Goal: Information Seeking & Learning: Learn about a topic

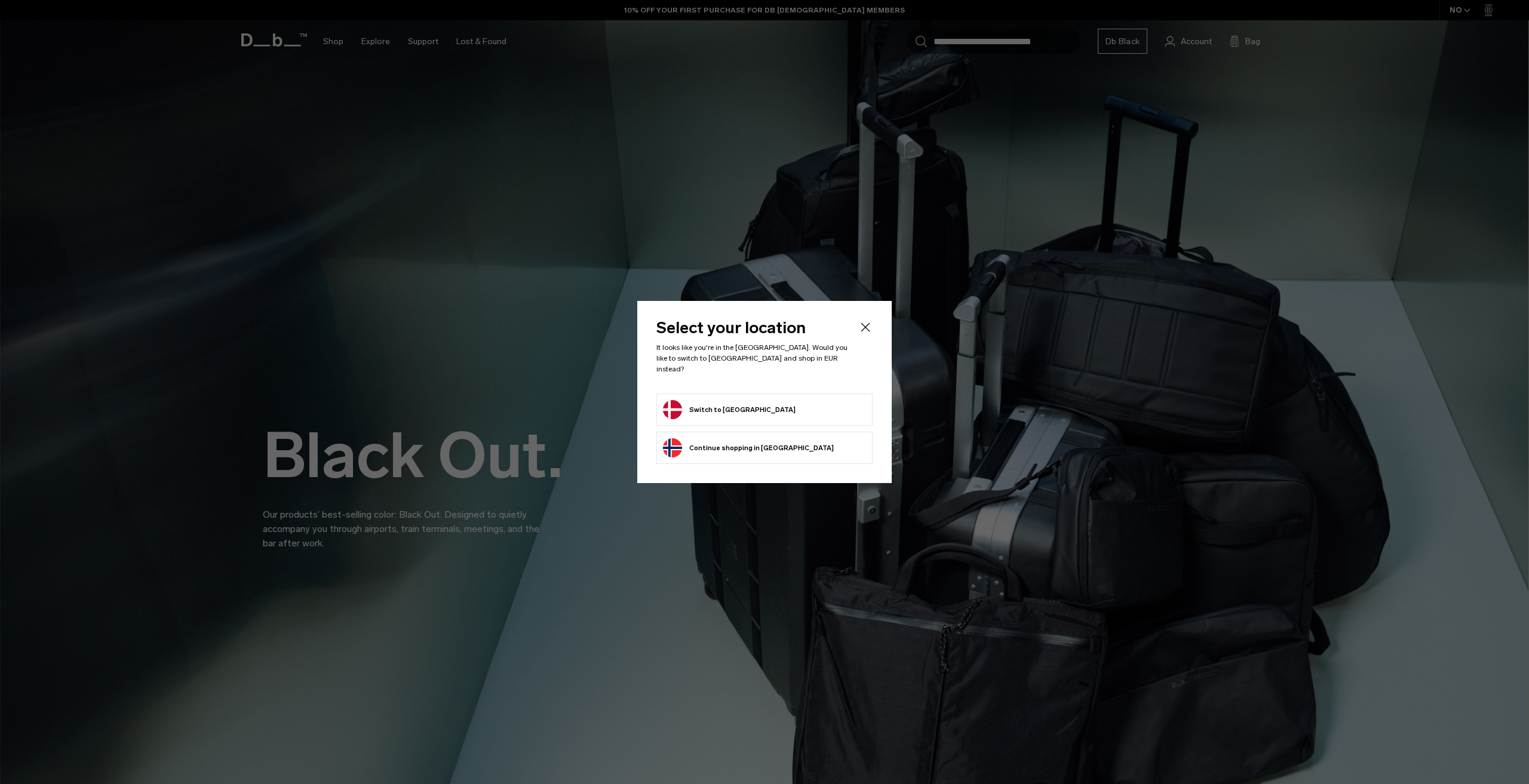
drag, startPoint x: 0, startPoint y: 0, endPoint x: 753, endPoint y: 406, distance: 855.5
click at [750, 393] on li "Switch to Denmark" at bounding box center [764, 409] width 216 height 32
click at [753, 406] on form "Switch to Denmark" at bounding box center [764, 409] width 203 height 19
click at [718, 403] on button "Switch to Denmark" at bounding box center [729, 409] width 133 height 19
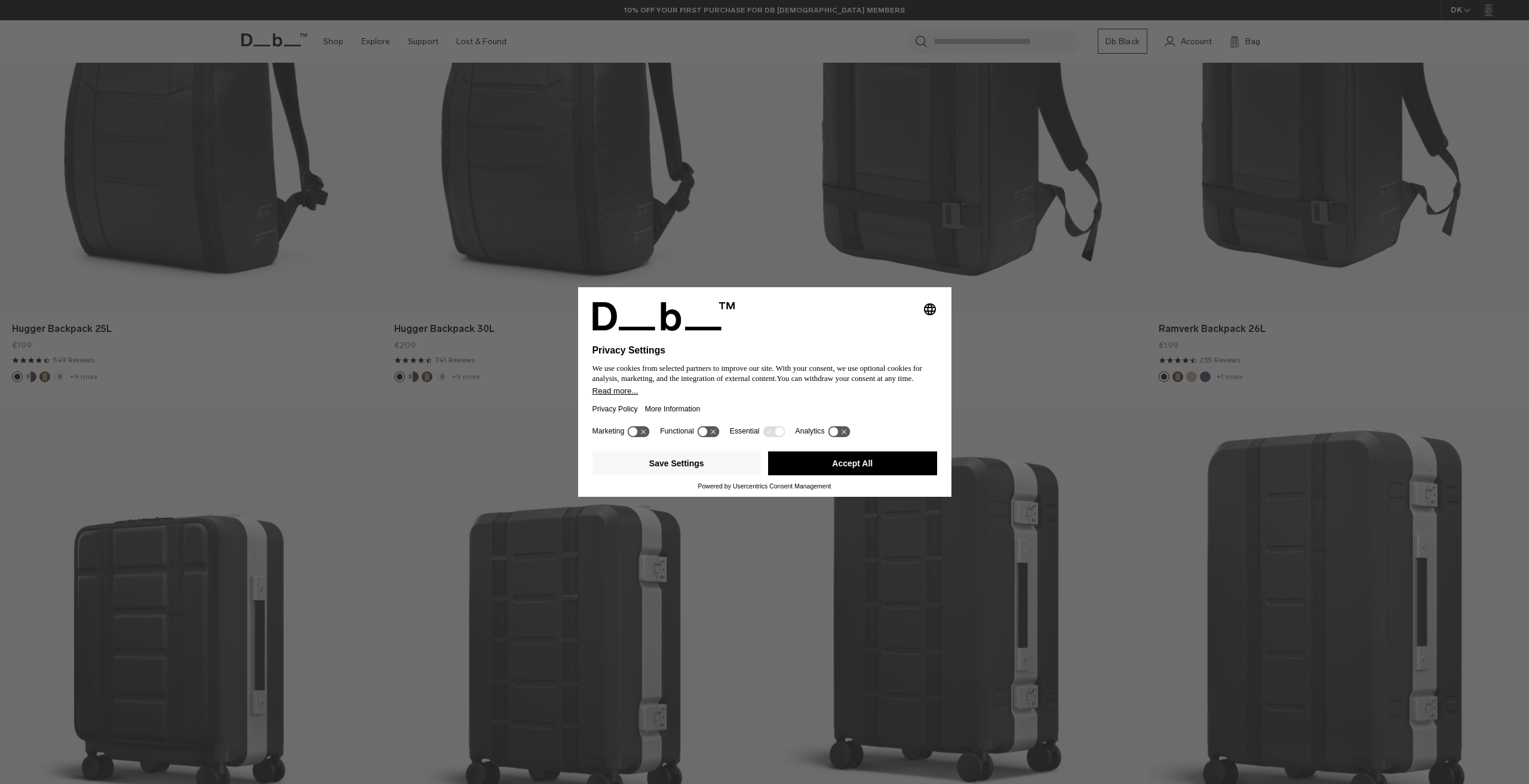
click at [888, 466] on button "Accept All" at bounding box center [853, 463] width 169 height 24
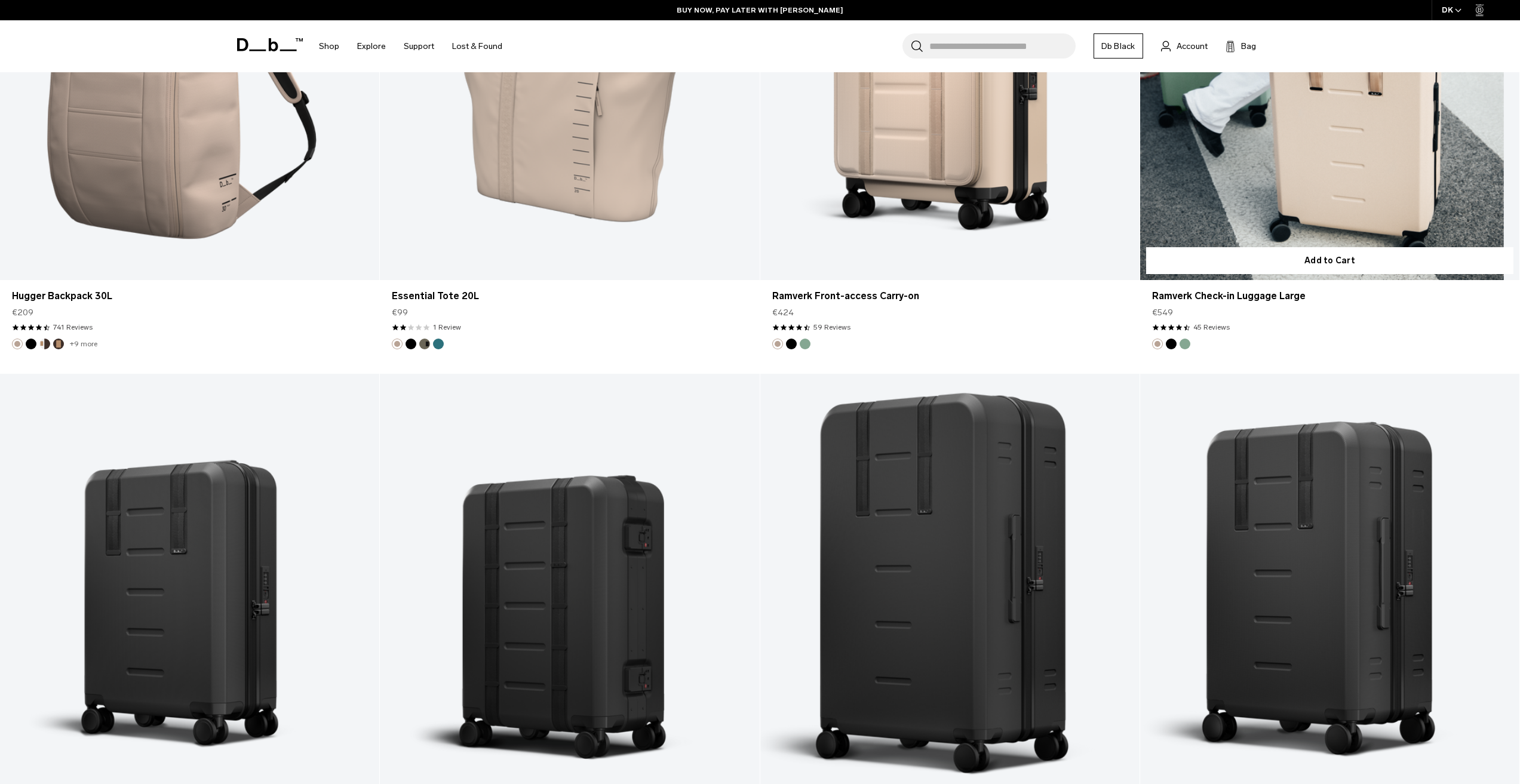
scroll to position [4179, 0]
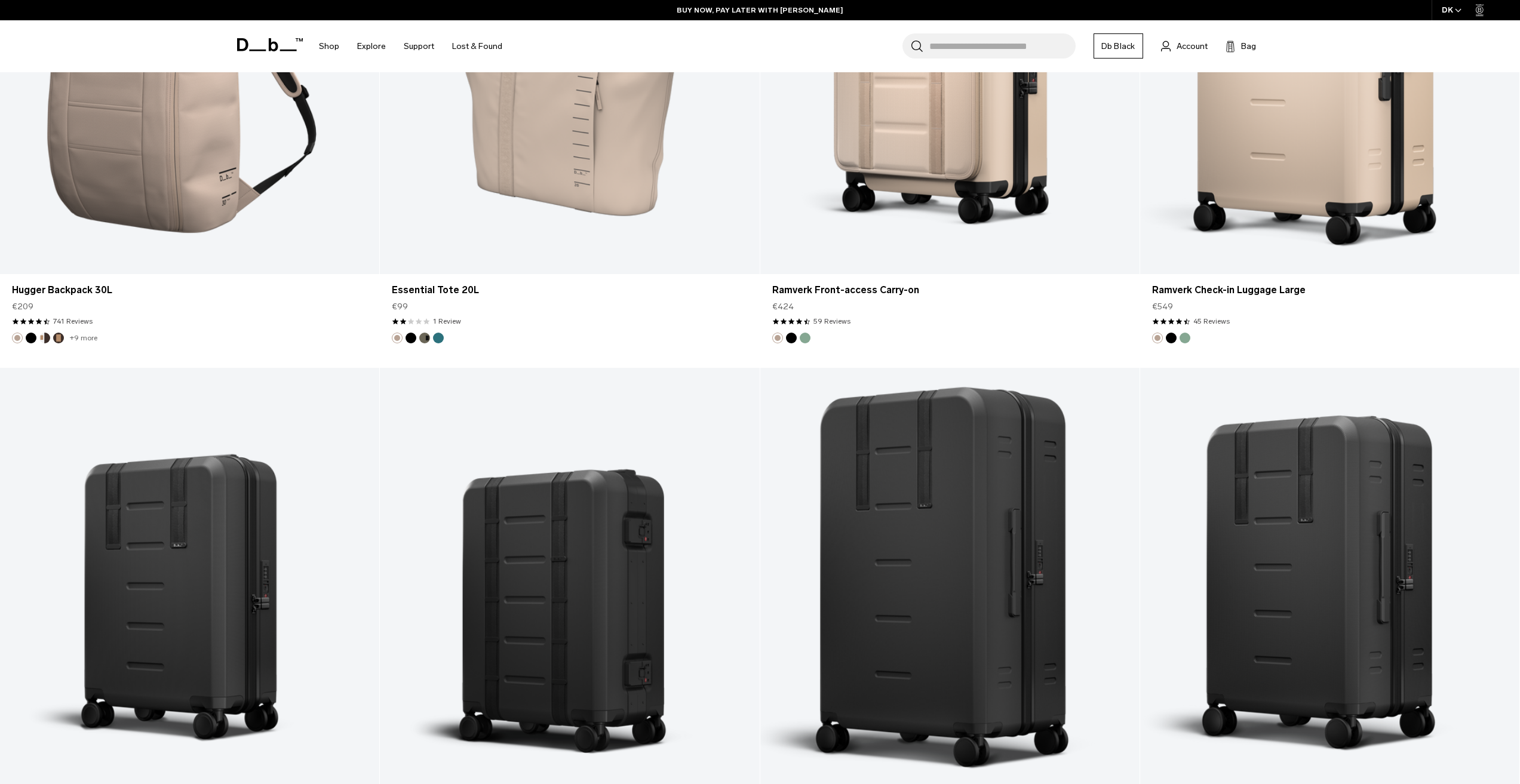
click at [1454, 14] on div "DK" at bounding box center [1451, 10] width 40 height 21
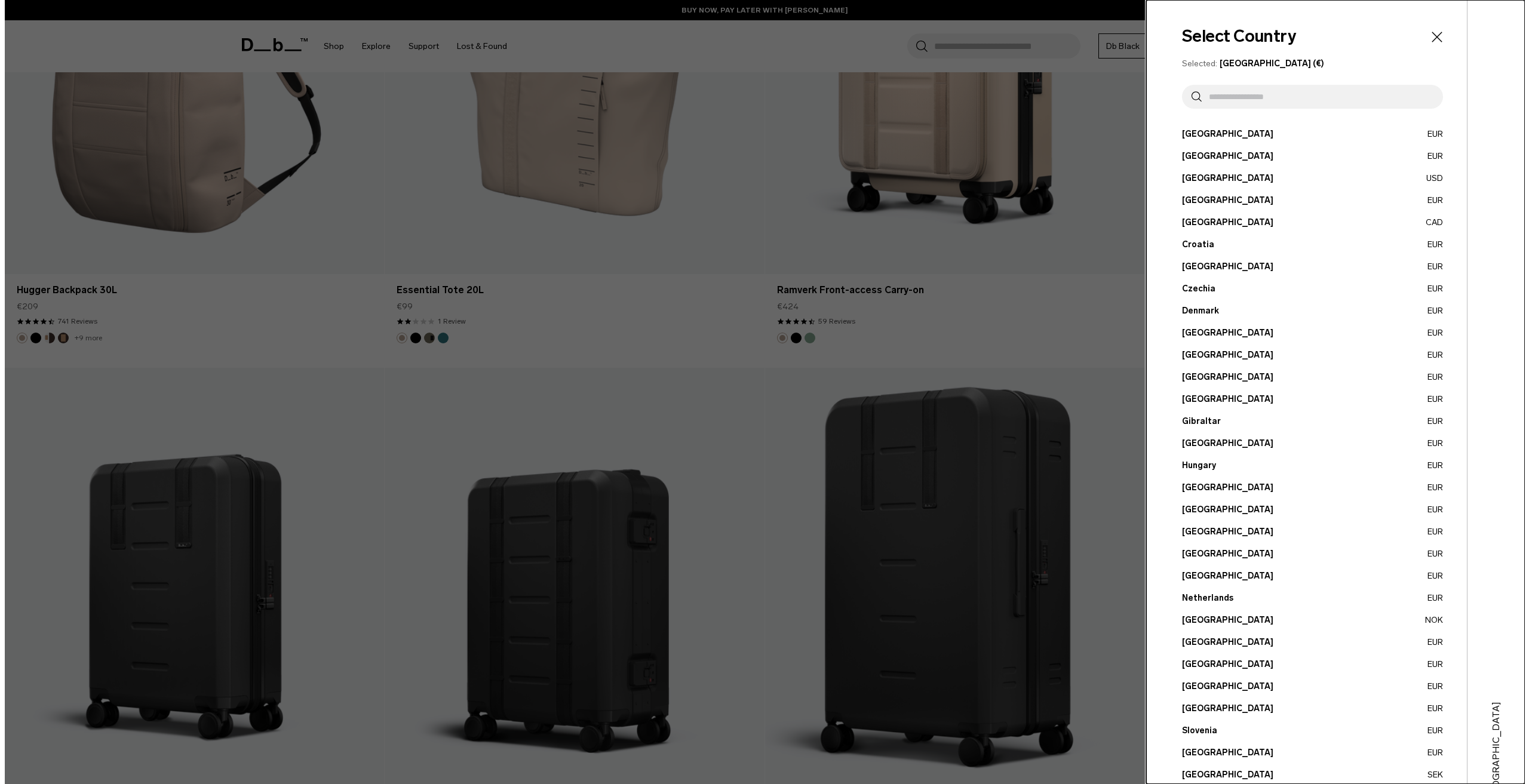
scroll to position [4198, 0]
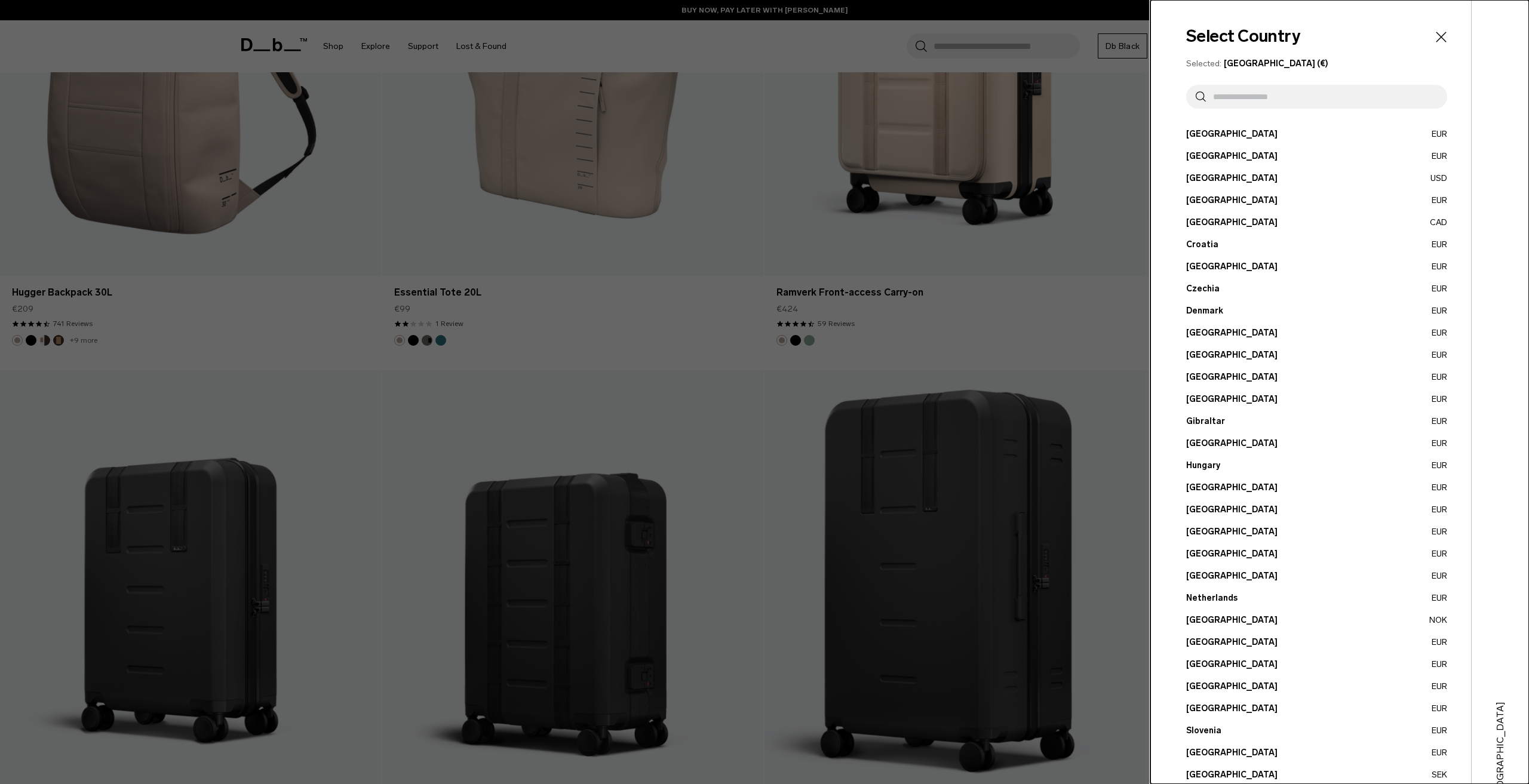
click at [1006, 271] on div at bounding box center [764, 392] width 1529 height 784
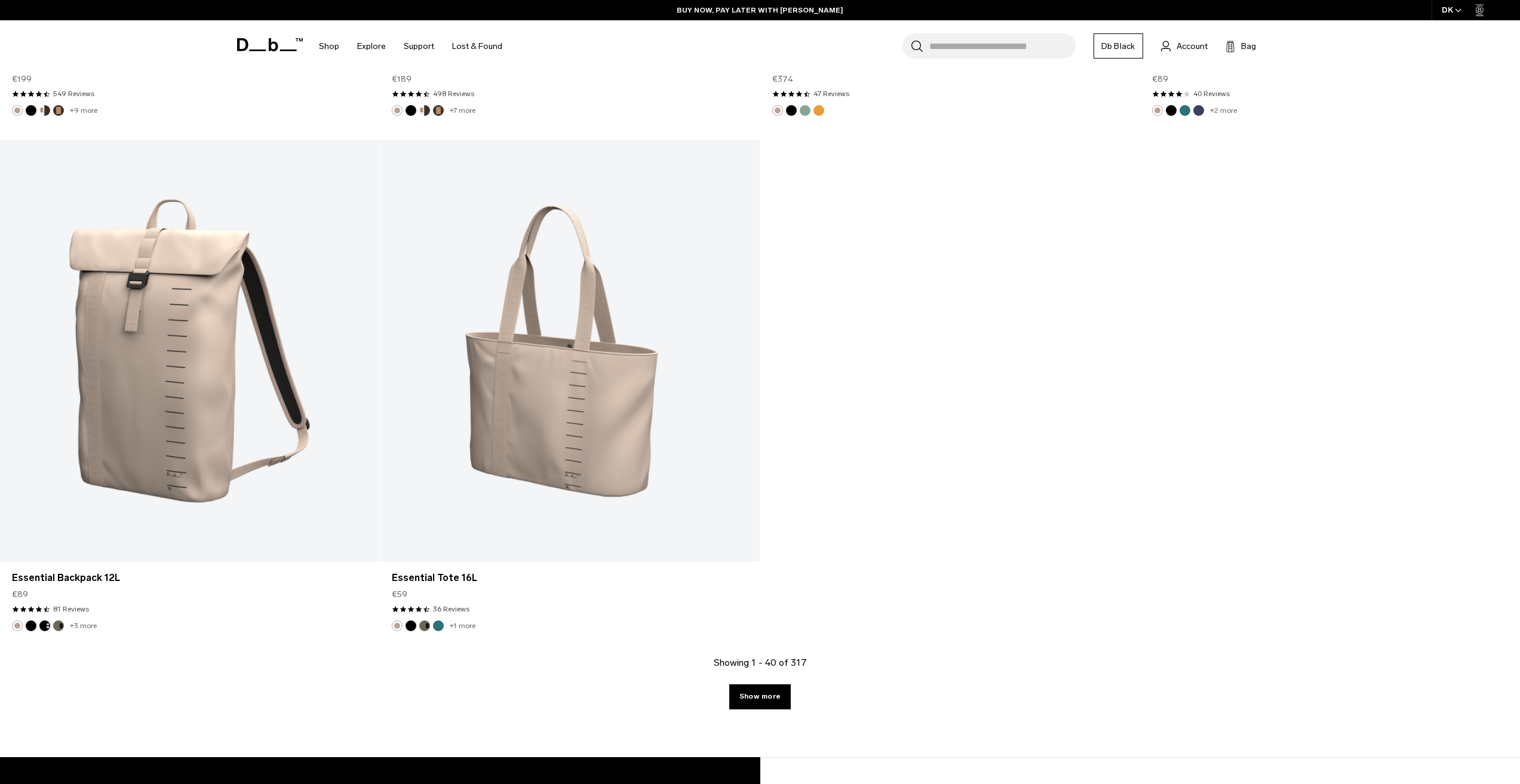
scroll to position [5970, 0]
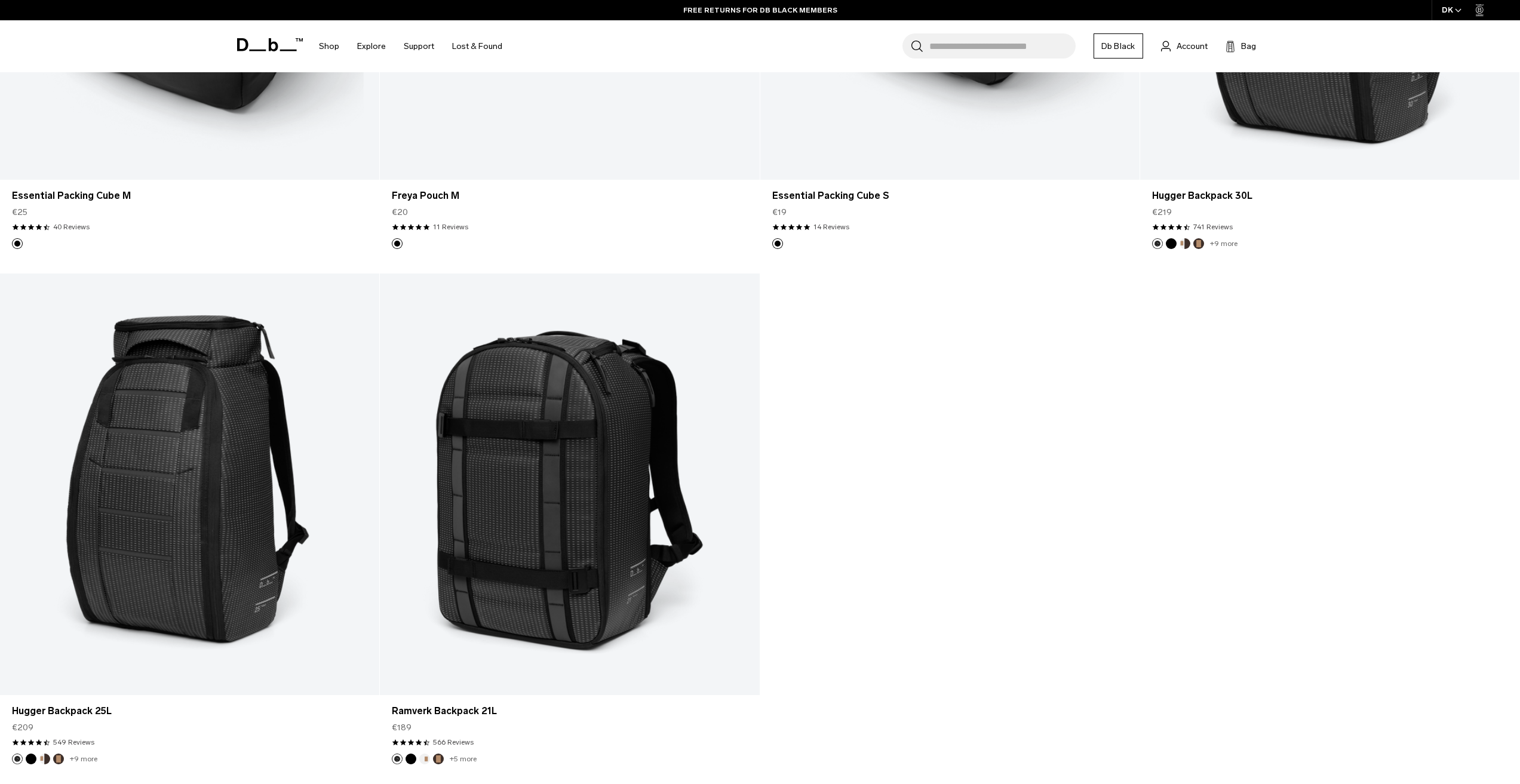
scroll to position [11222, 0]
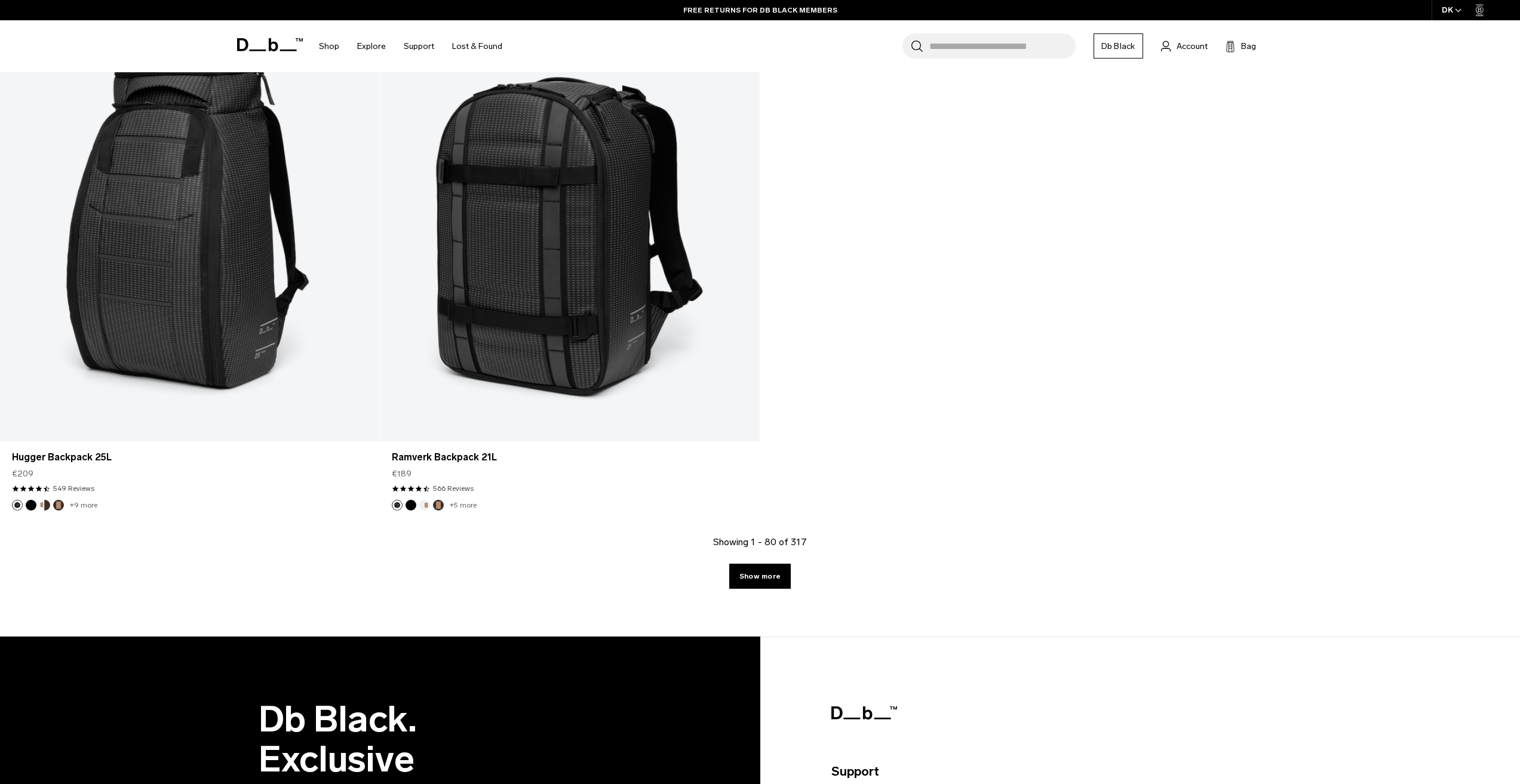
click at [734, 554] on div "Showing 1 - 80 of 317 Show more" at bounding box center [760, 585] width 1520 height 101
click at [762, 580] on link "Show more" at bounding box center [760, 576] width 62 height 25
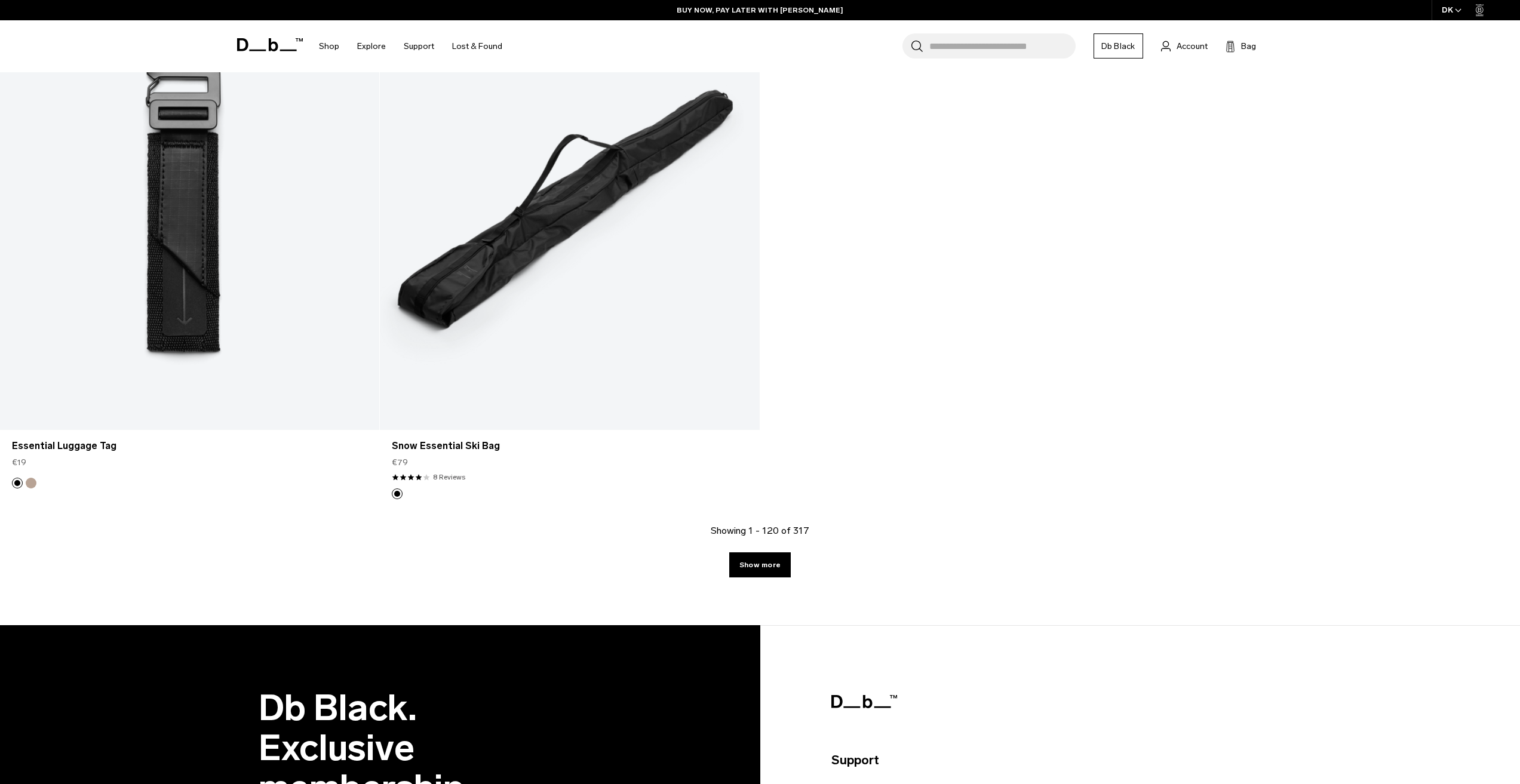
scroll to position [16416, 0]
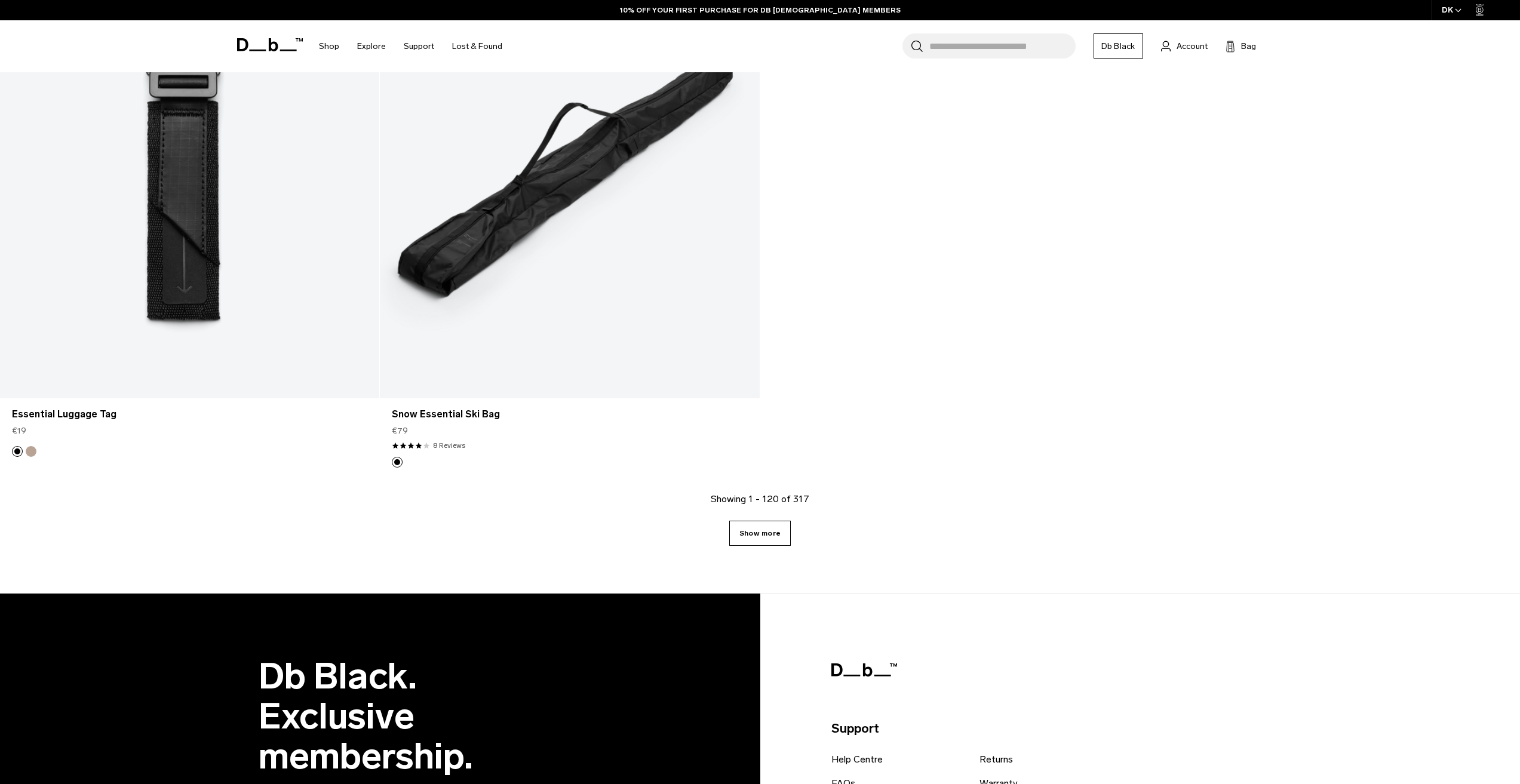
click at [768, 537] on link "Show more" at bounding box center [760, 533] width 62 height 25
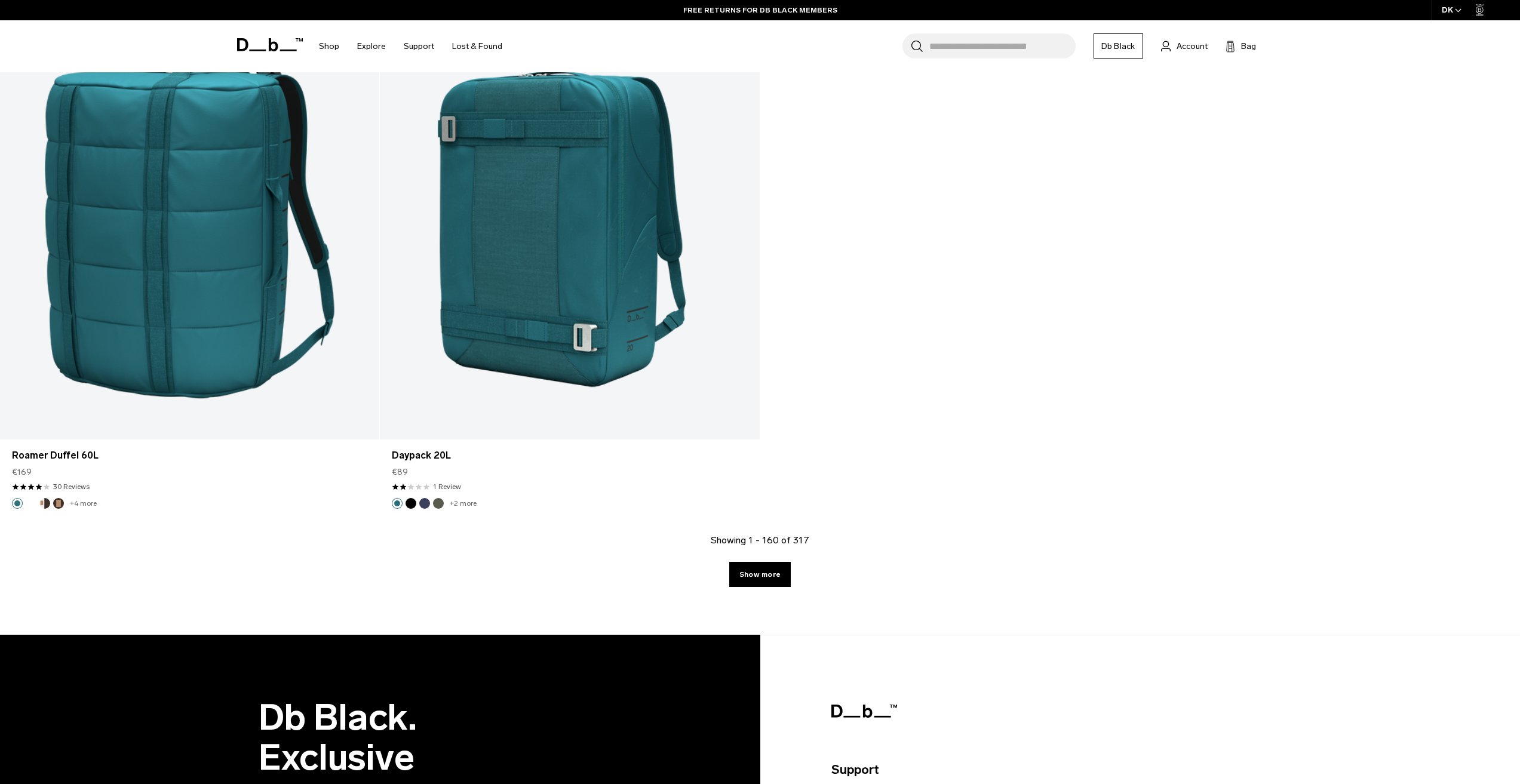
scroll to position [21788, 0]
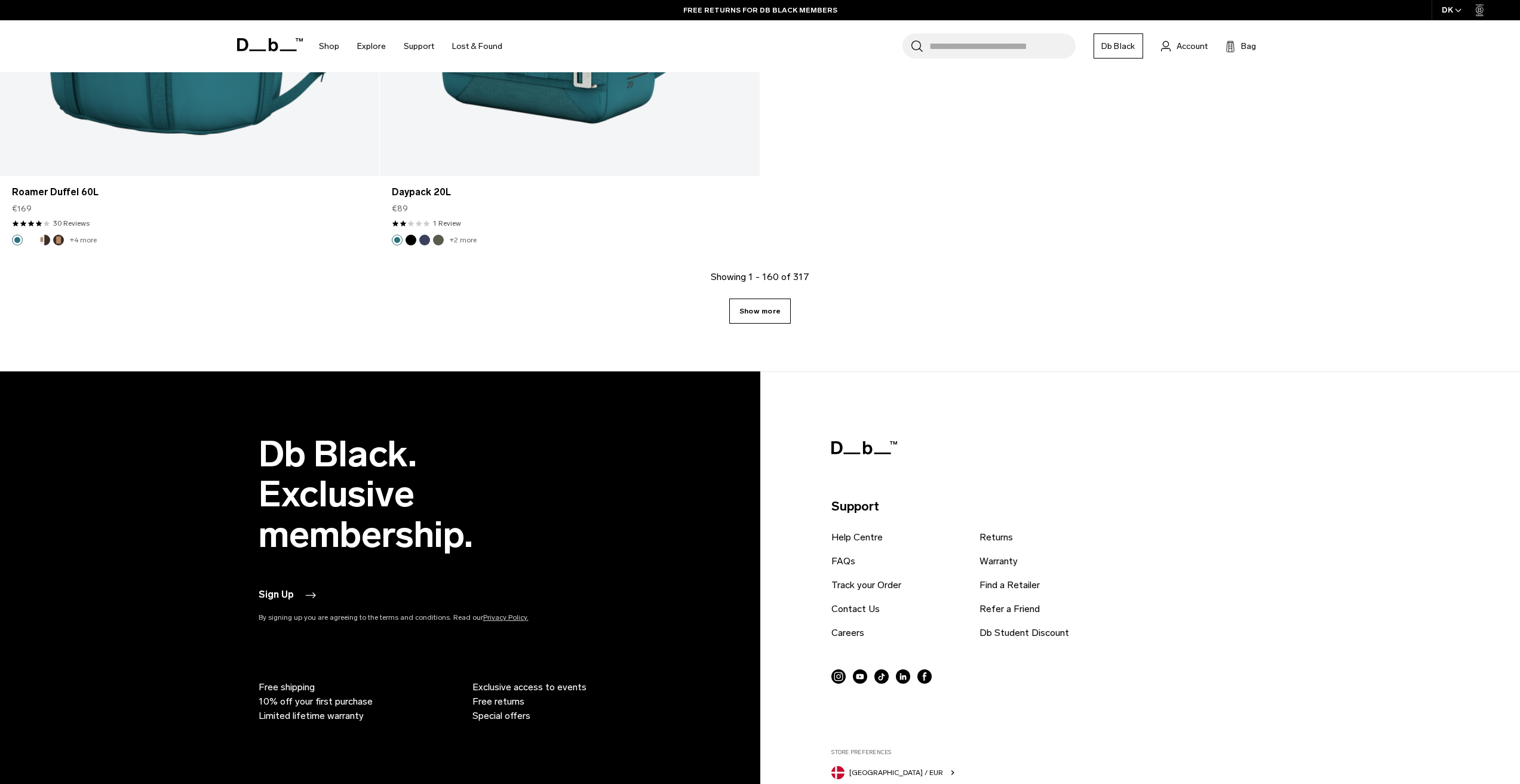
click at [779, 317] on link "Show more" at bounding box center [760, 311] width 62 height 25
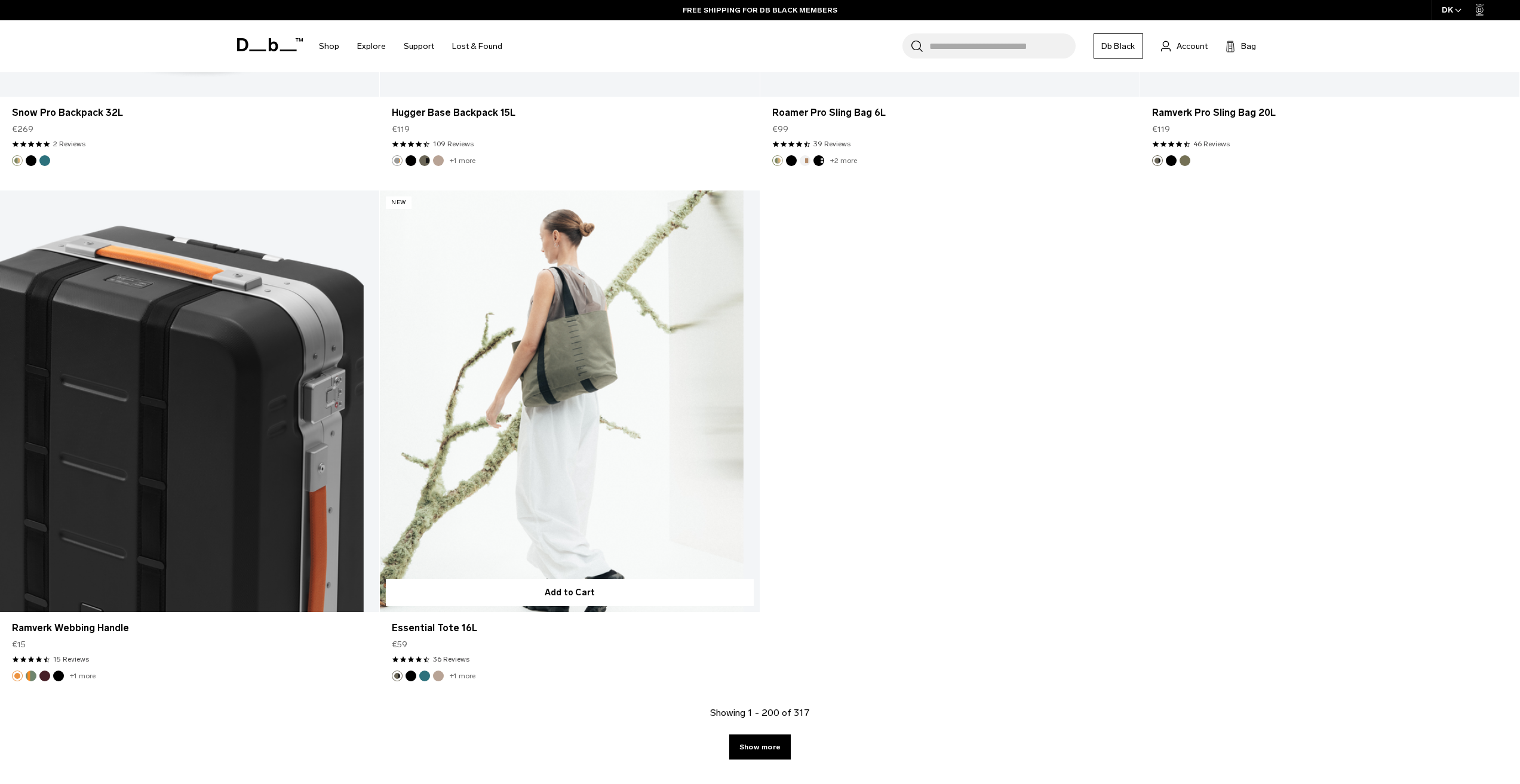
scroll to position [26505, 0]
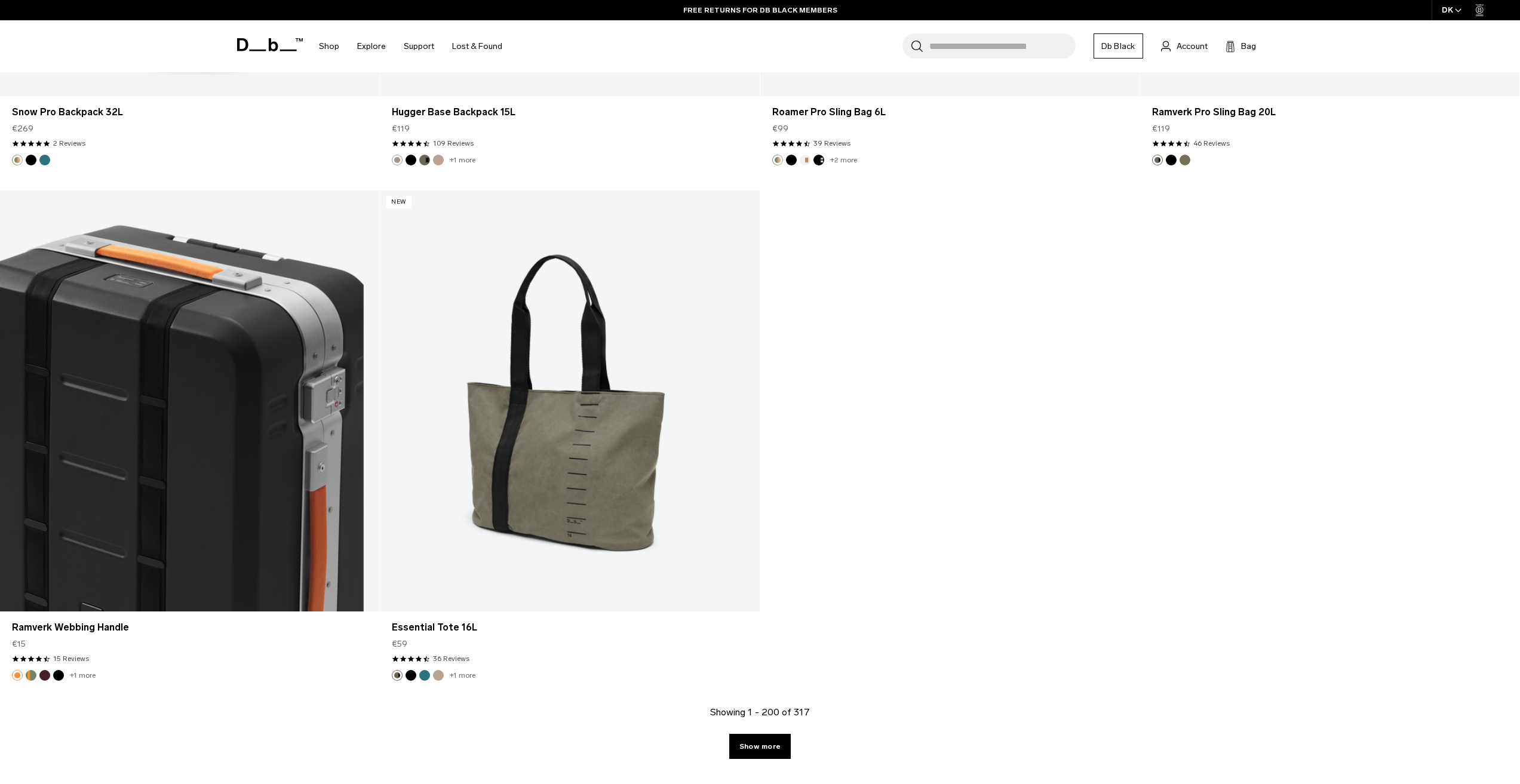
drag, startPoint x: 774, startPoint y: 764, endPoint x: 765, endPoint y: 762, distance: 9.2
click at [765, 762] on div "Showing 1 - 200 of 317 Show more" at bounding box center [760, 755] width 1520 height 101
click at [765, 752] on link "Show more" at bounding box center [760, 746] width 62 height 25
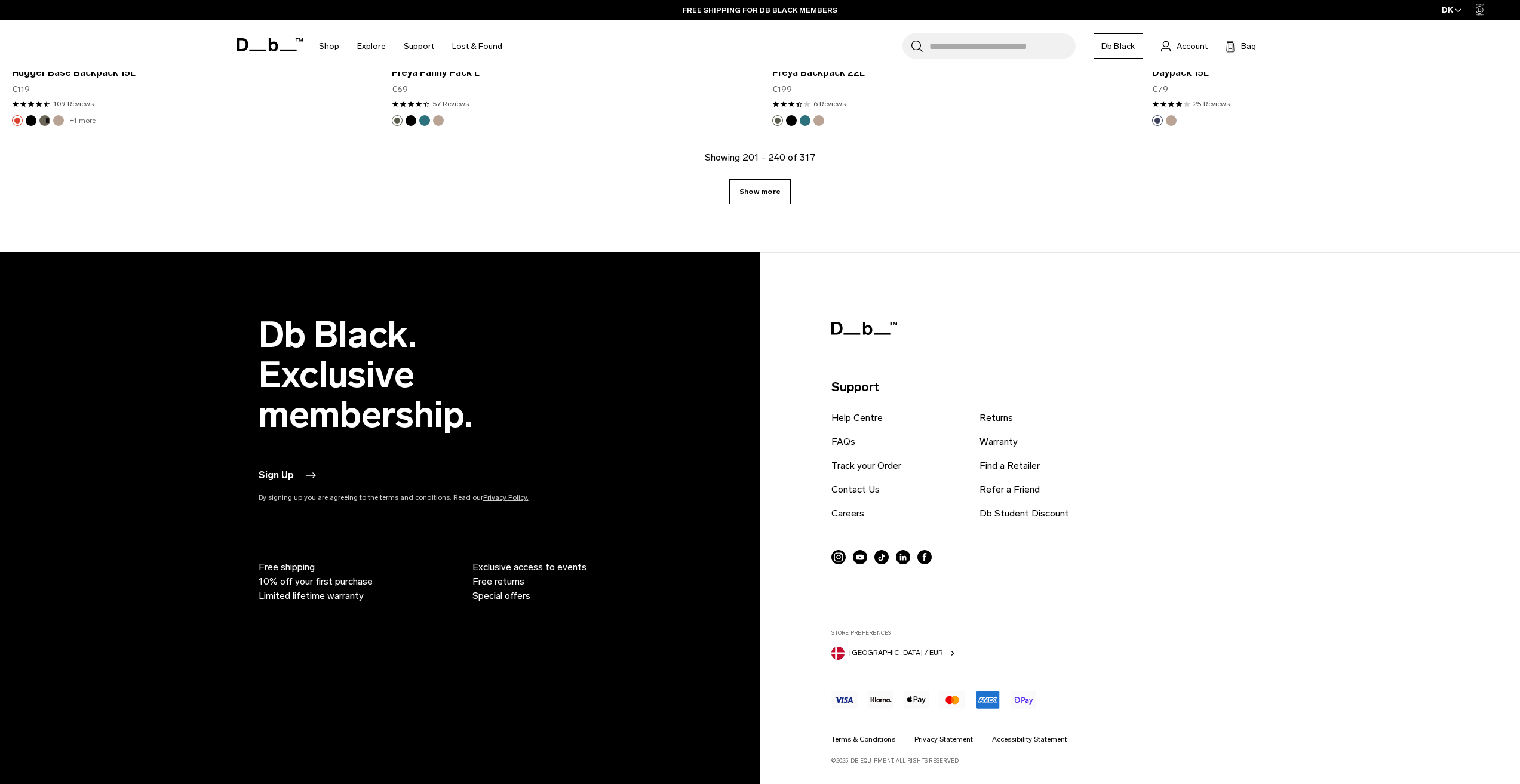
click at [782, 189] on link "Show more" at bounding box center [760, 191] width 62 height 25
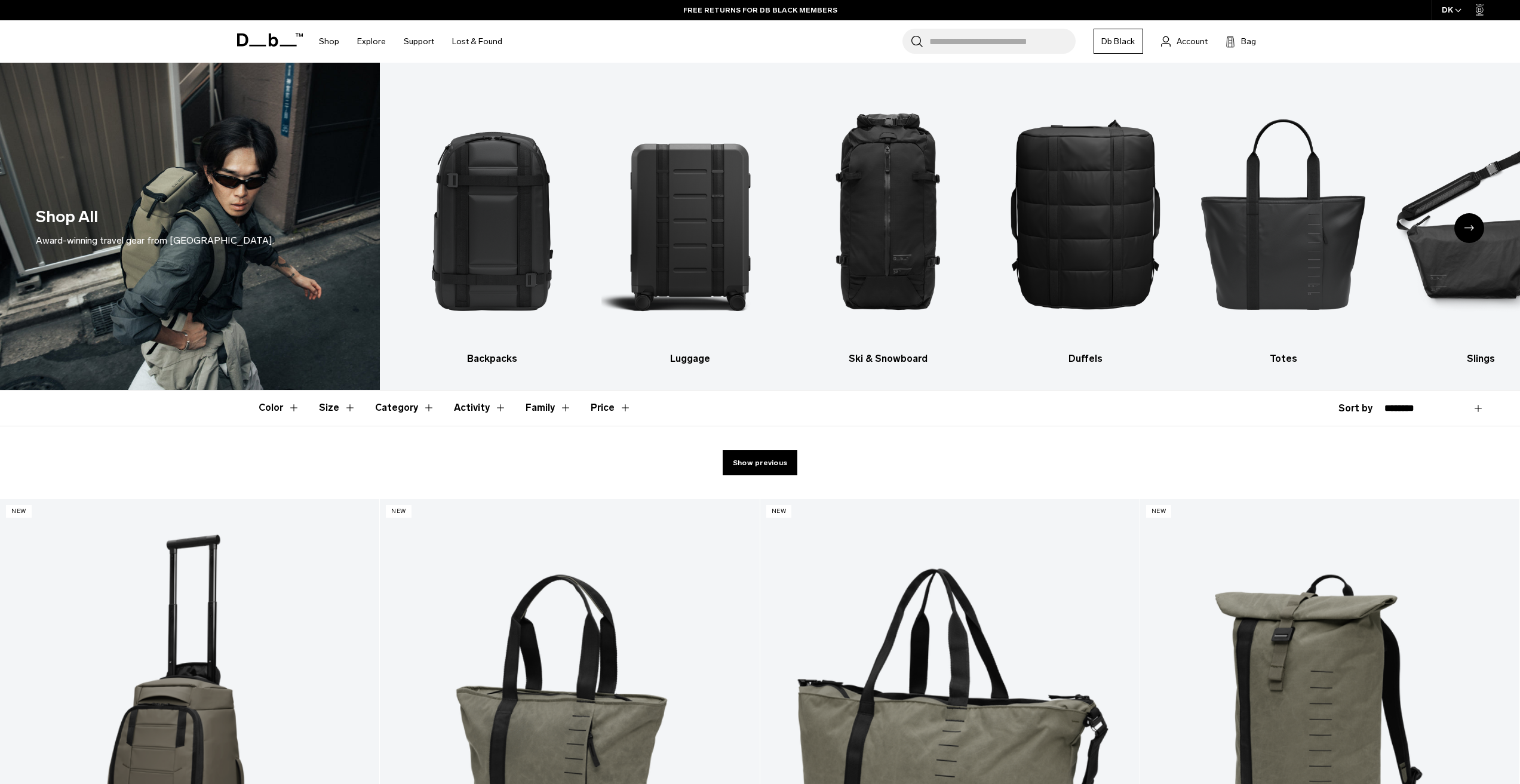
click at [1462, 223] on div "Next slide" at bounding box center [1469, 228] width 30 height 30
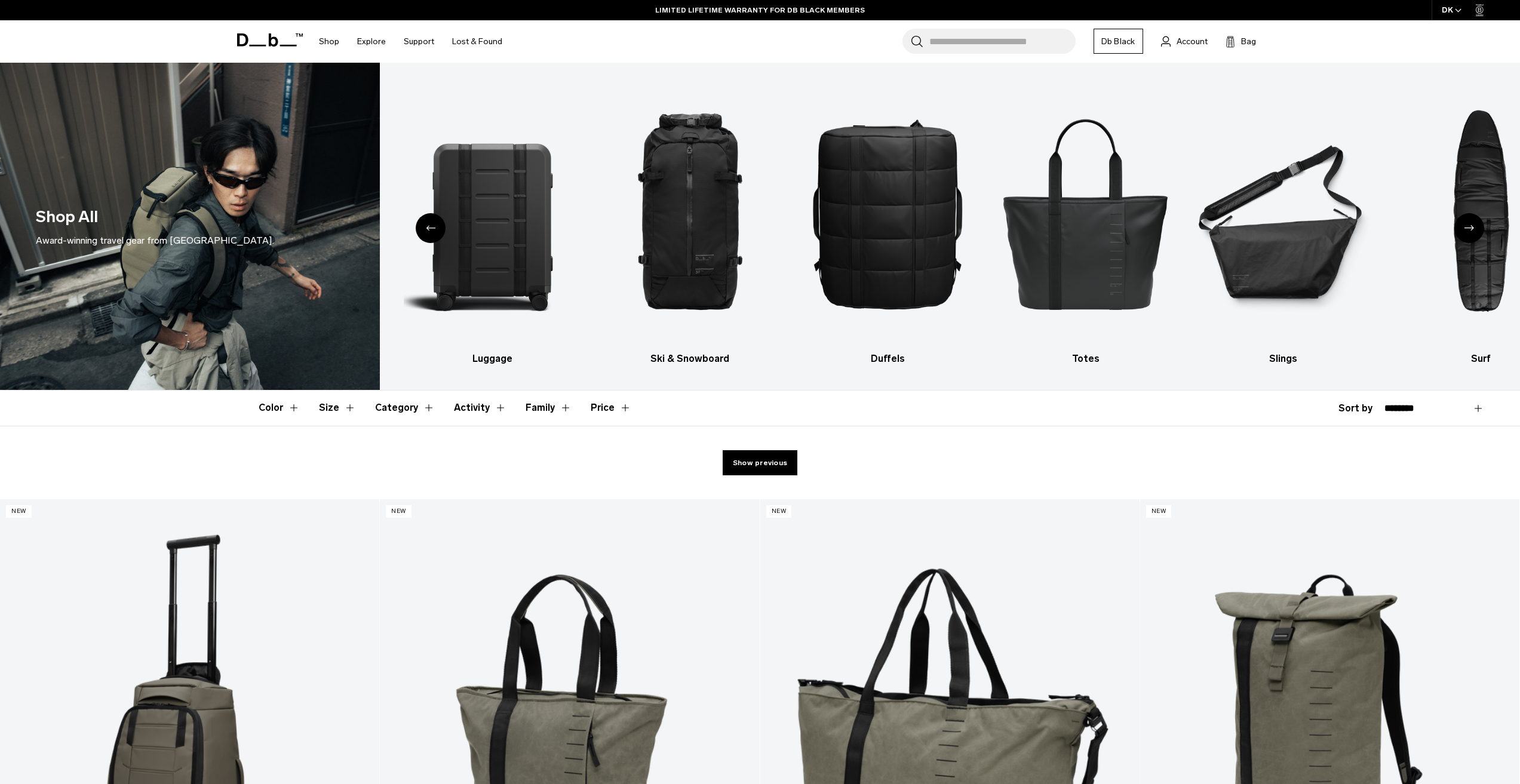
click at [428, 226] on icon "Previous slide" at bounding box center [430, 227] width 10 height 5
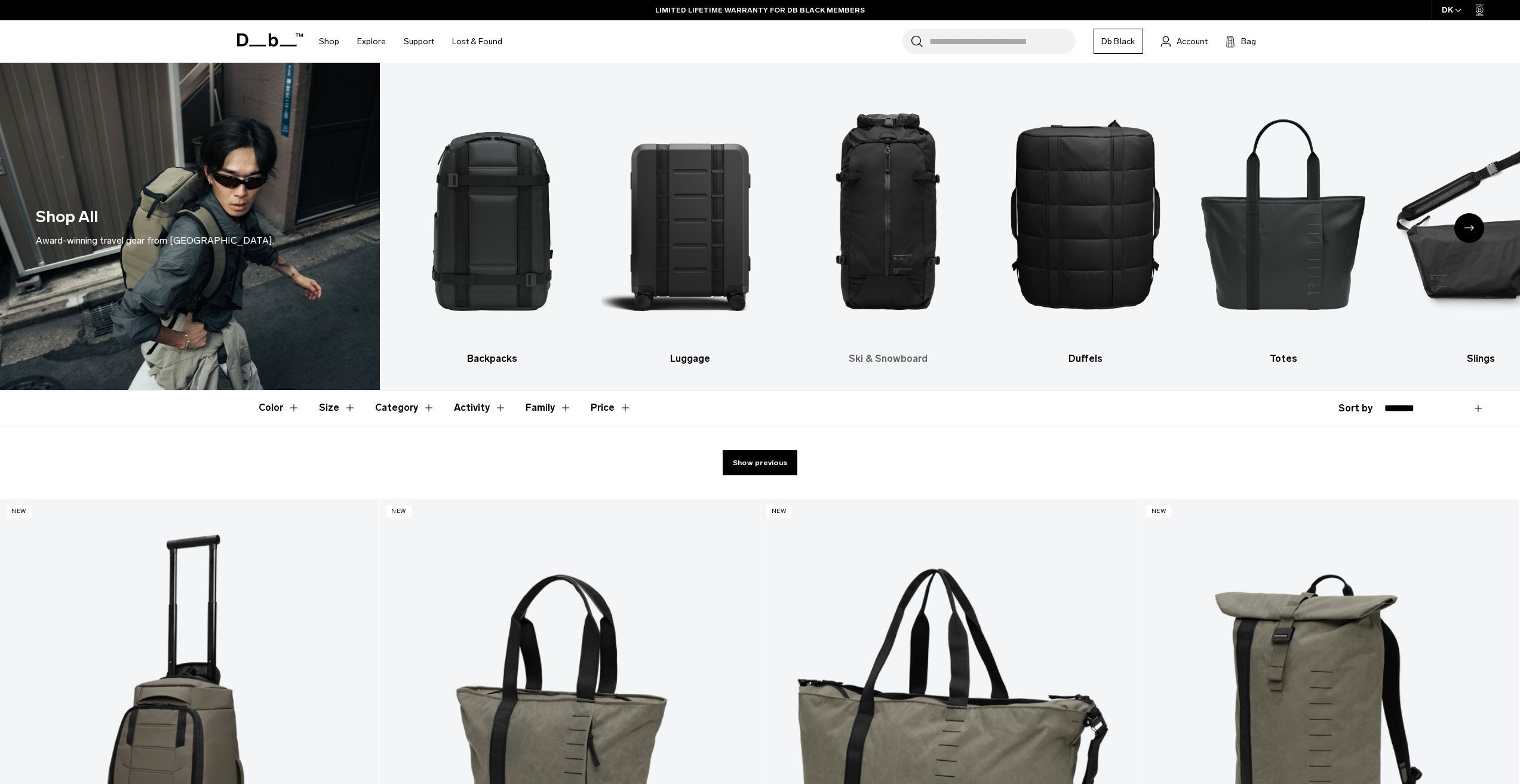
click at [904, 230] on img "3 / 10" at bounding box center [888, 213] width 177 height 265
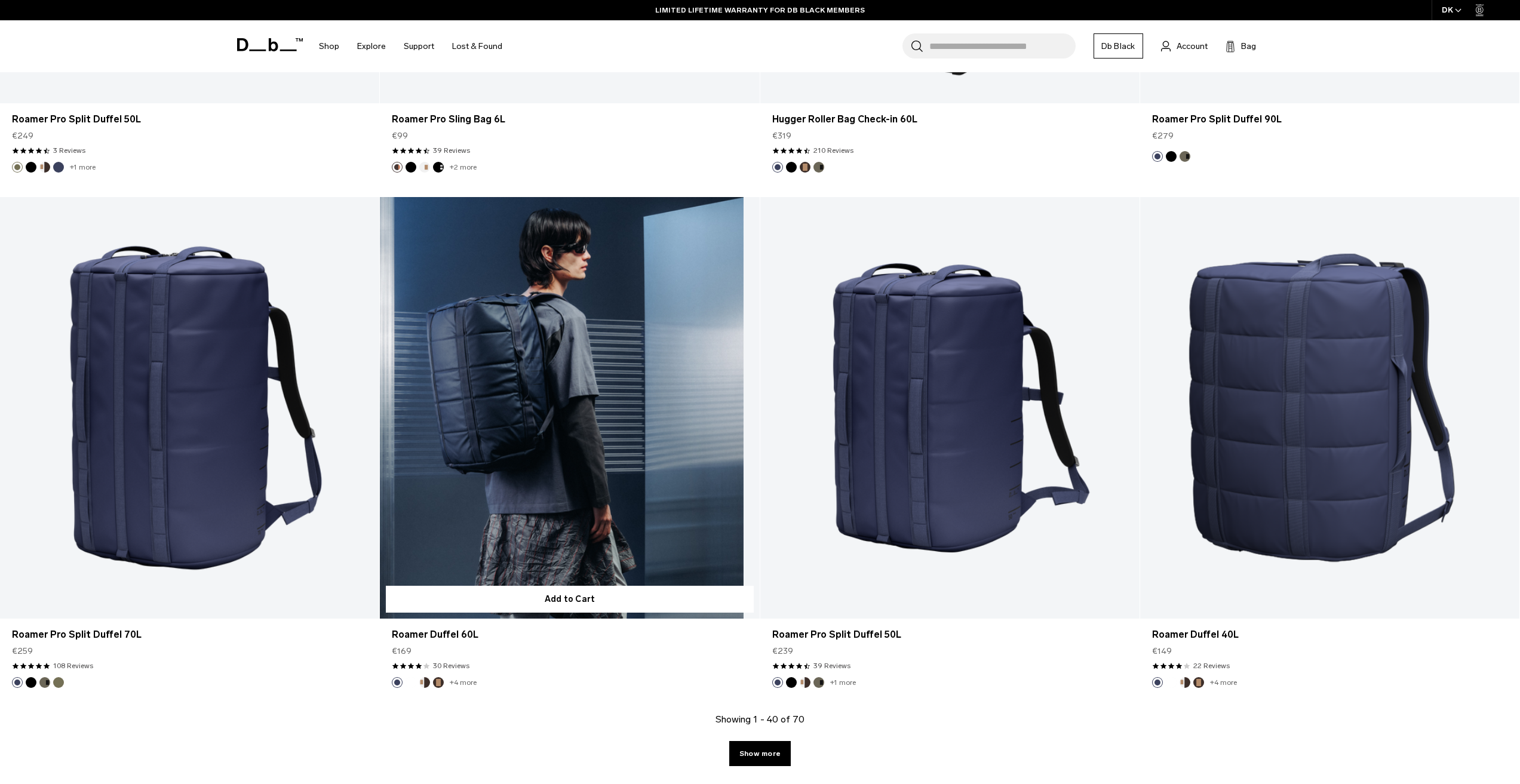
scroll to position [5074, 0]
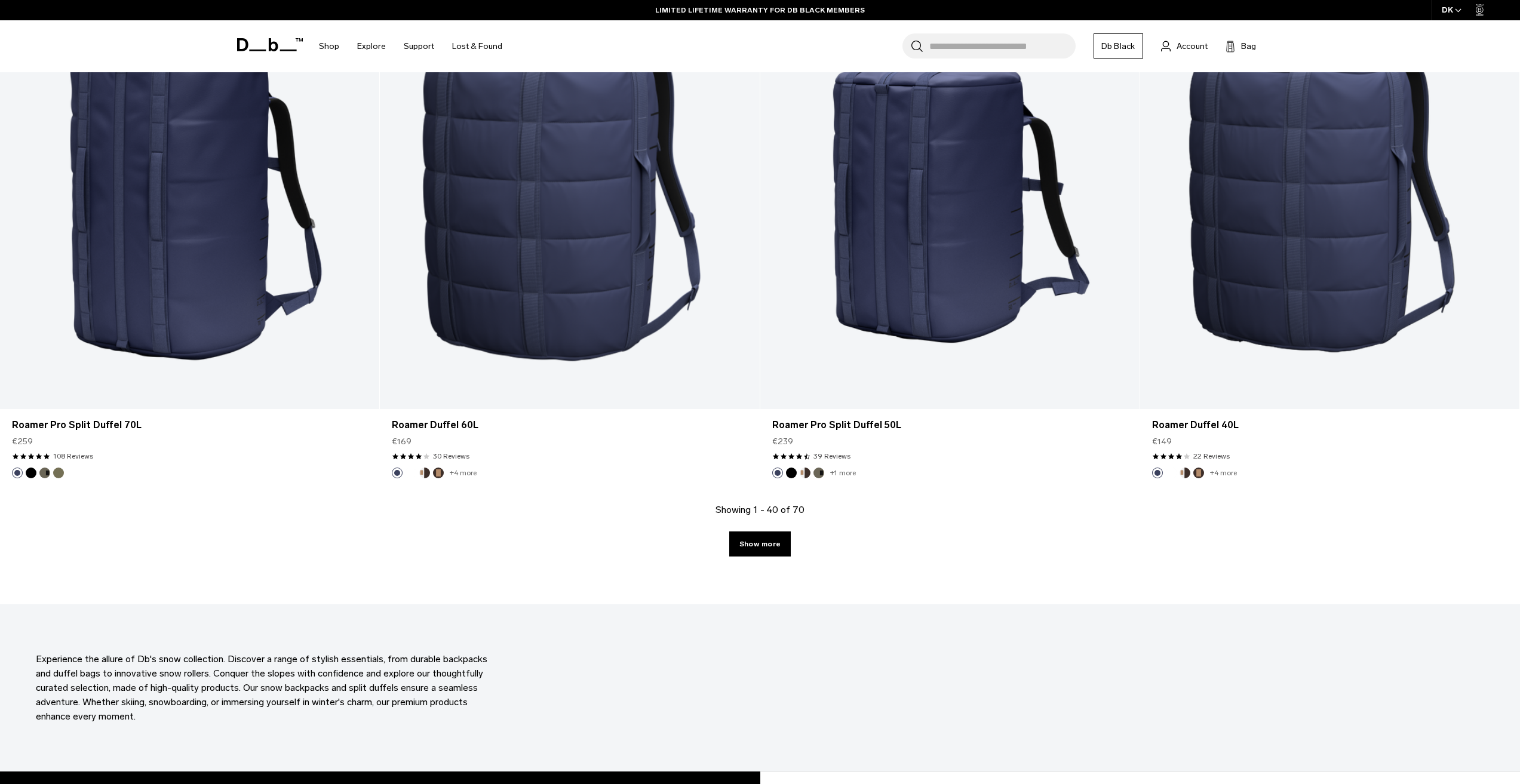
click at [734, 556] on link "Show more" at bounding box center [760, 543] width 62 height 25
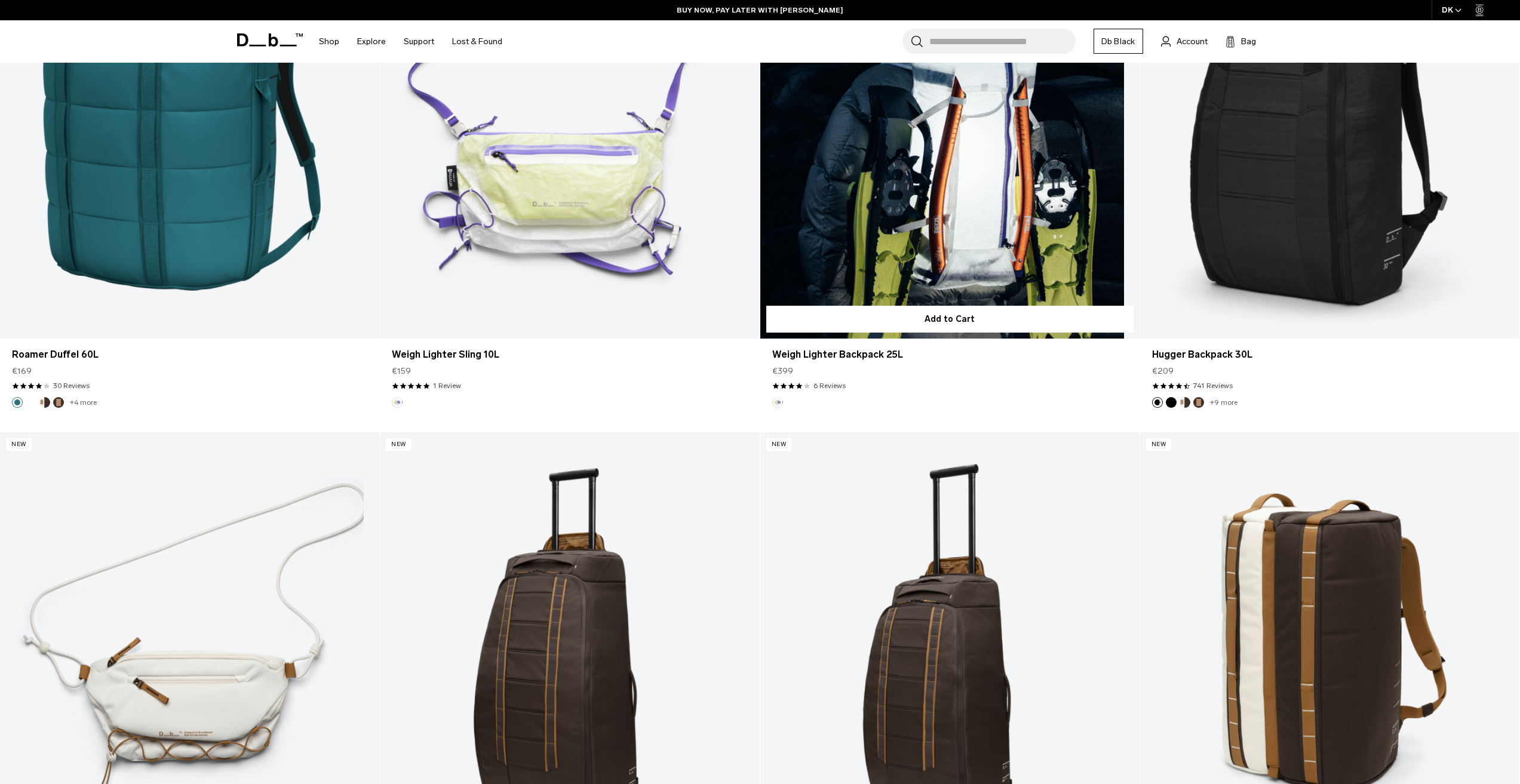
scroll to position [7632, 0]
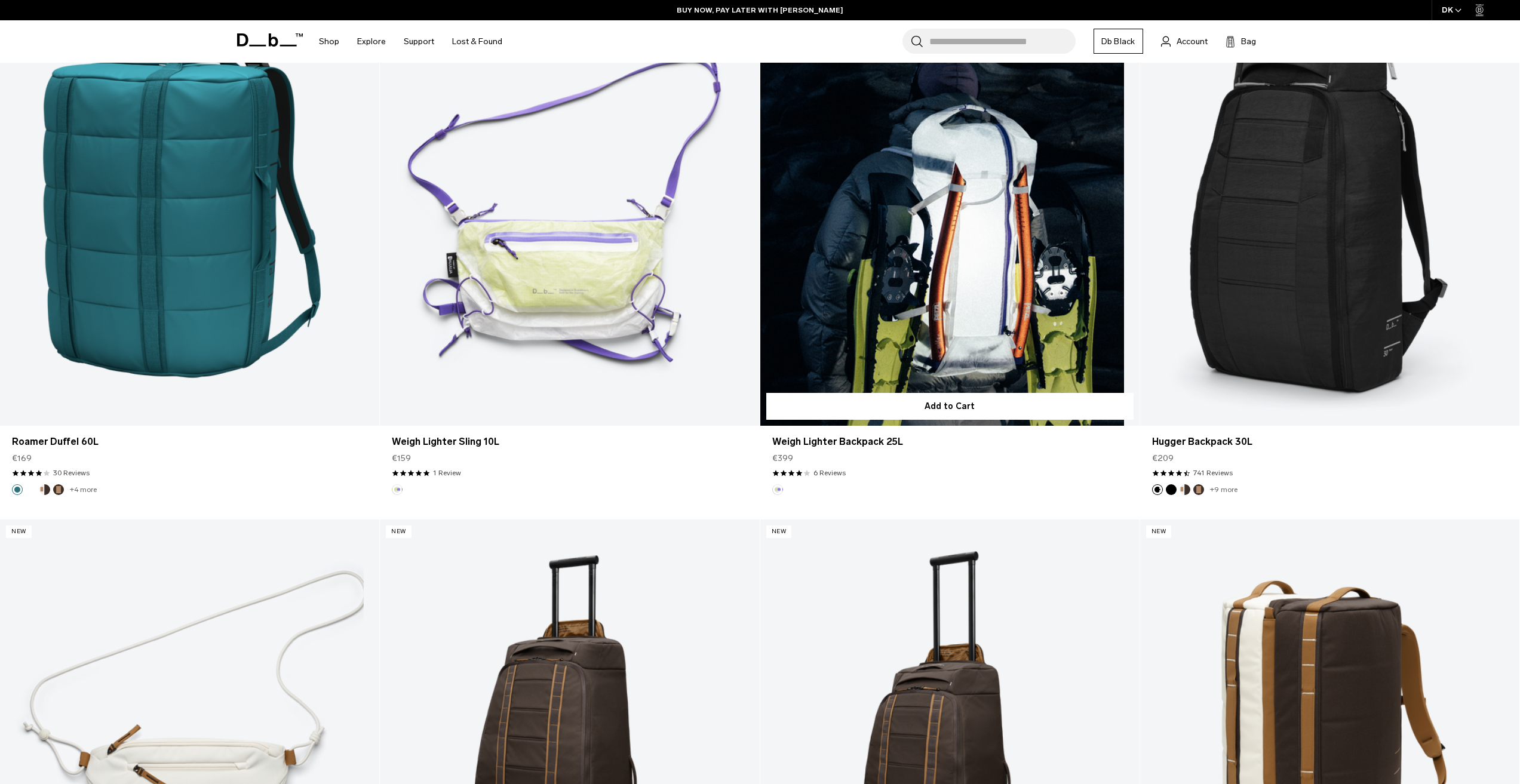
click at [874, 329] on link "Weigh Lighter Backpack 25L" at bounding box center [949, 215] width 379 height 422
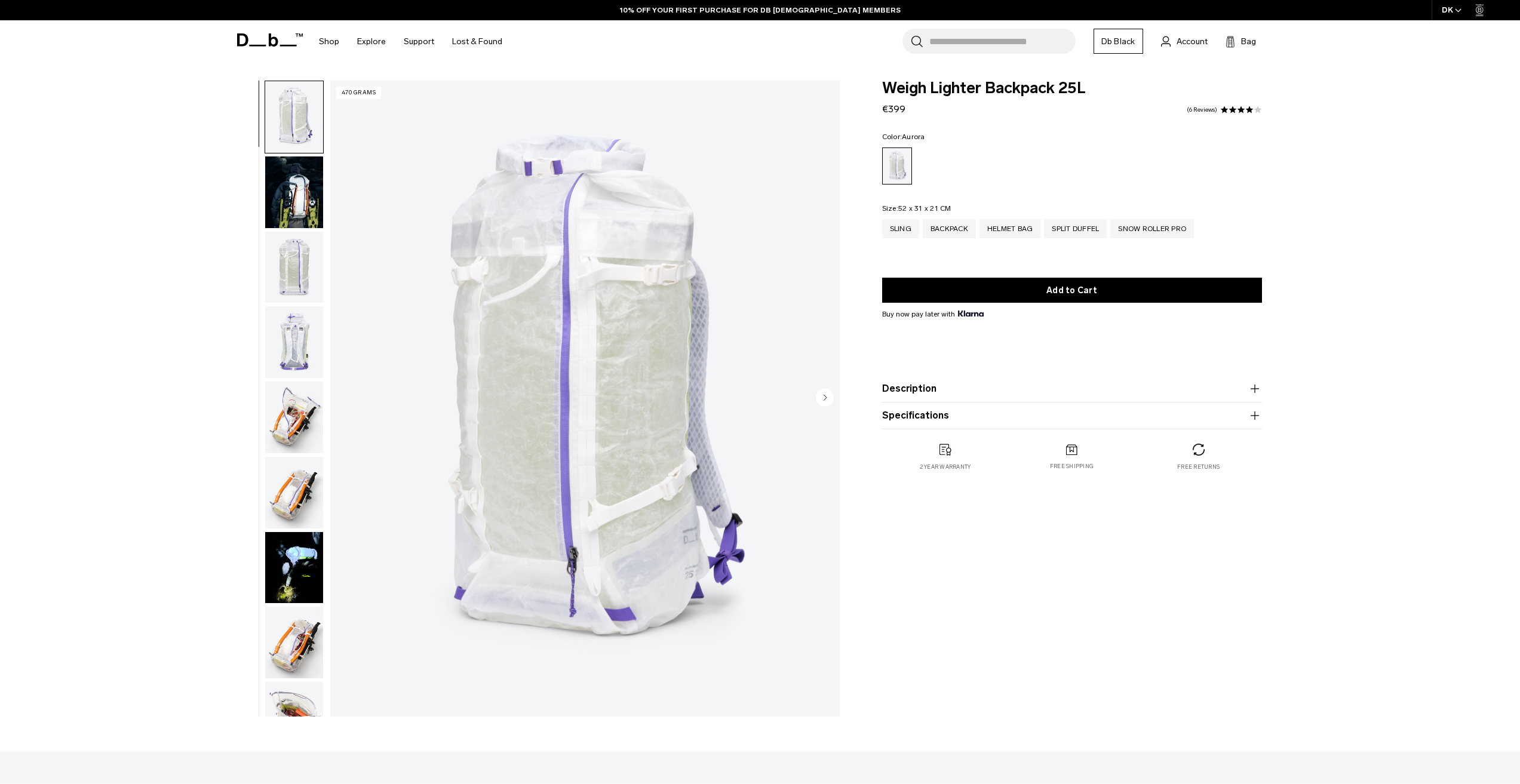
click at [291, 194] on img "button" at bounding box center [293, 192] width 58 height 72
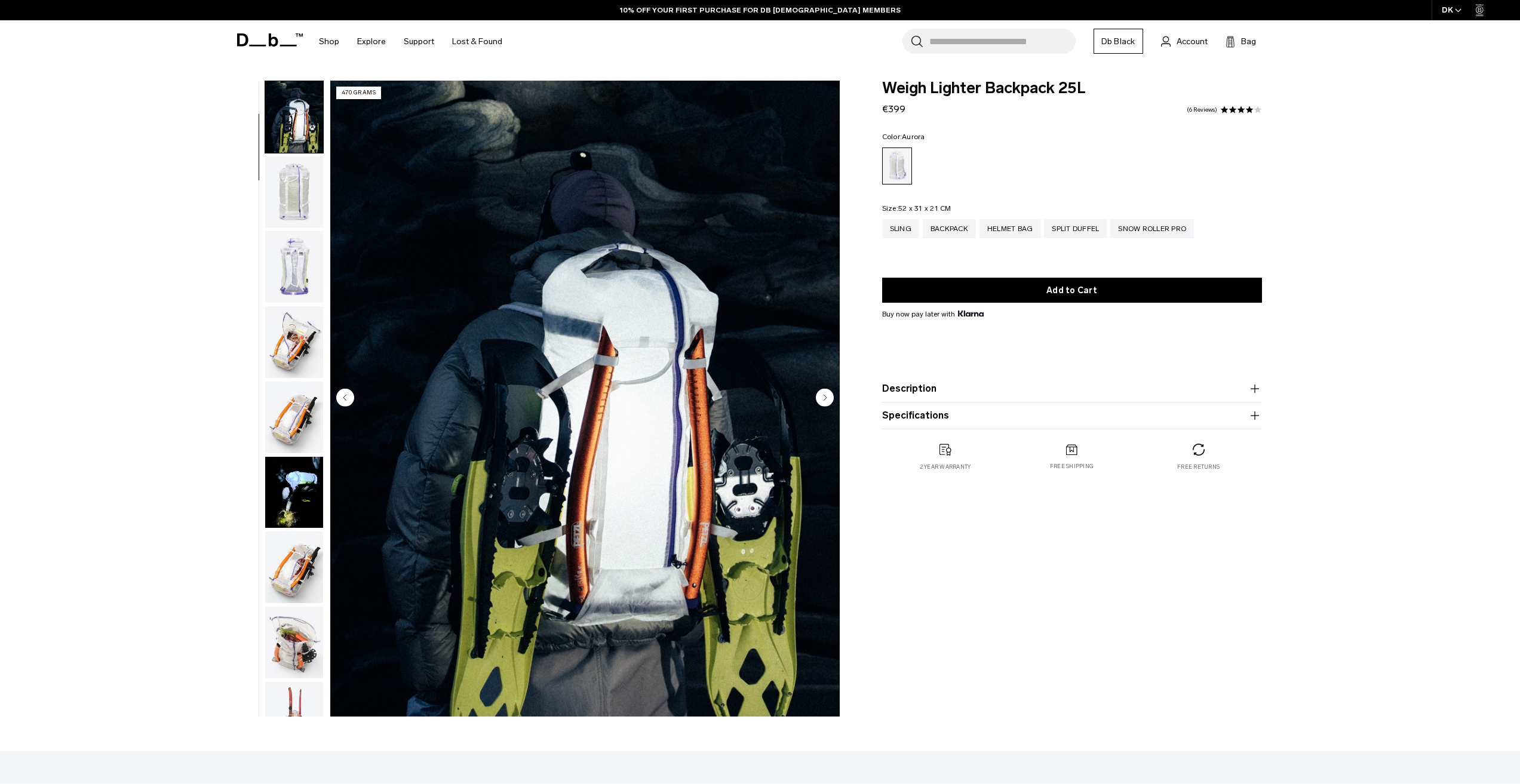
click at [301, 268] on img "button" at bounding box center [293, 267] width 58 height 72
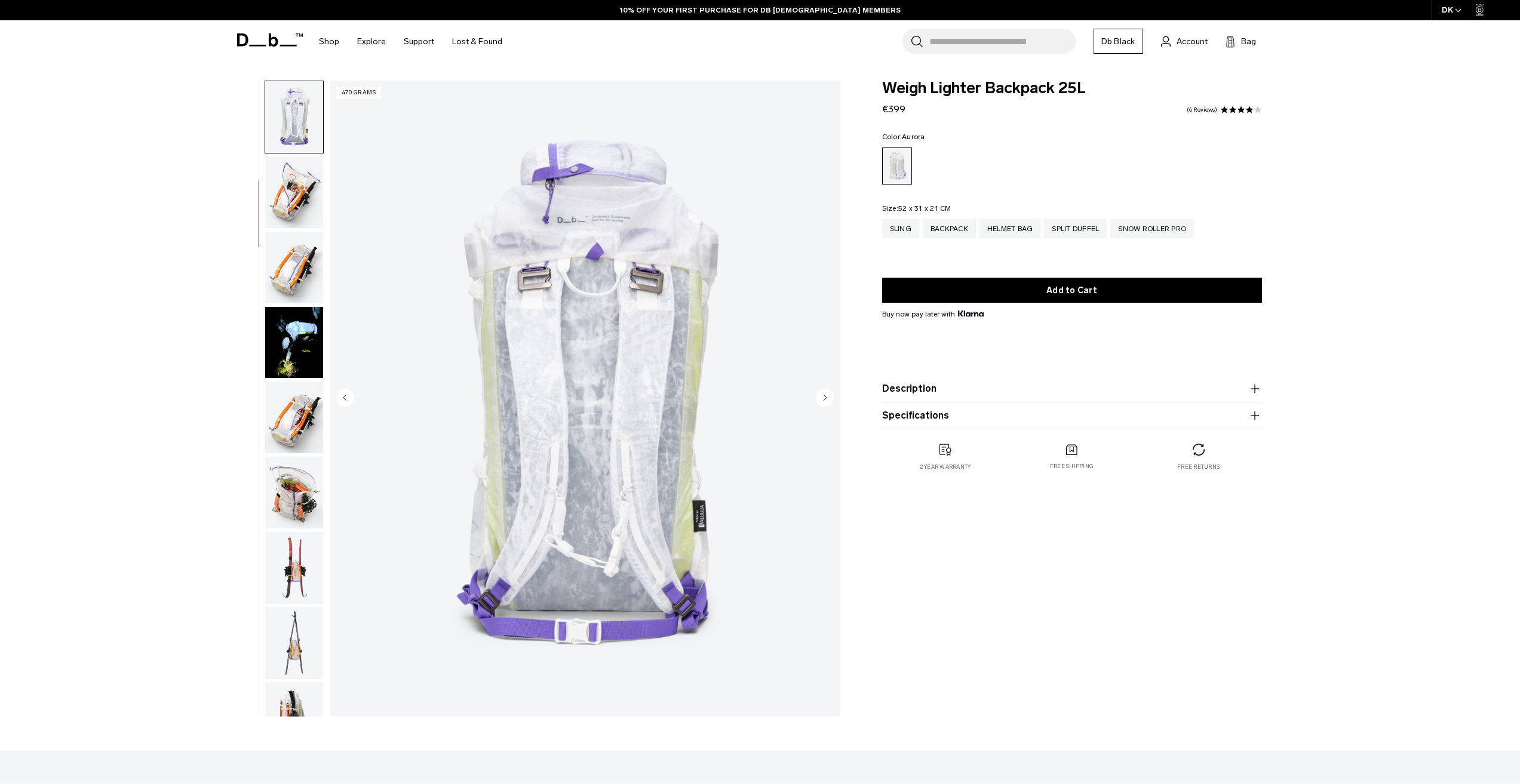
click at [300, 270] on img "button" at bounding box center [293, 268] width 58 height 72
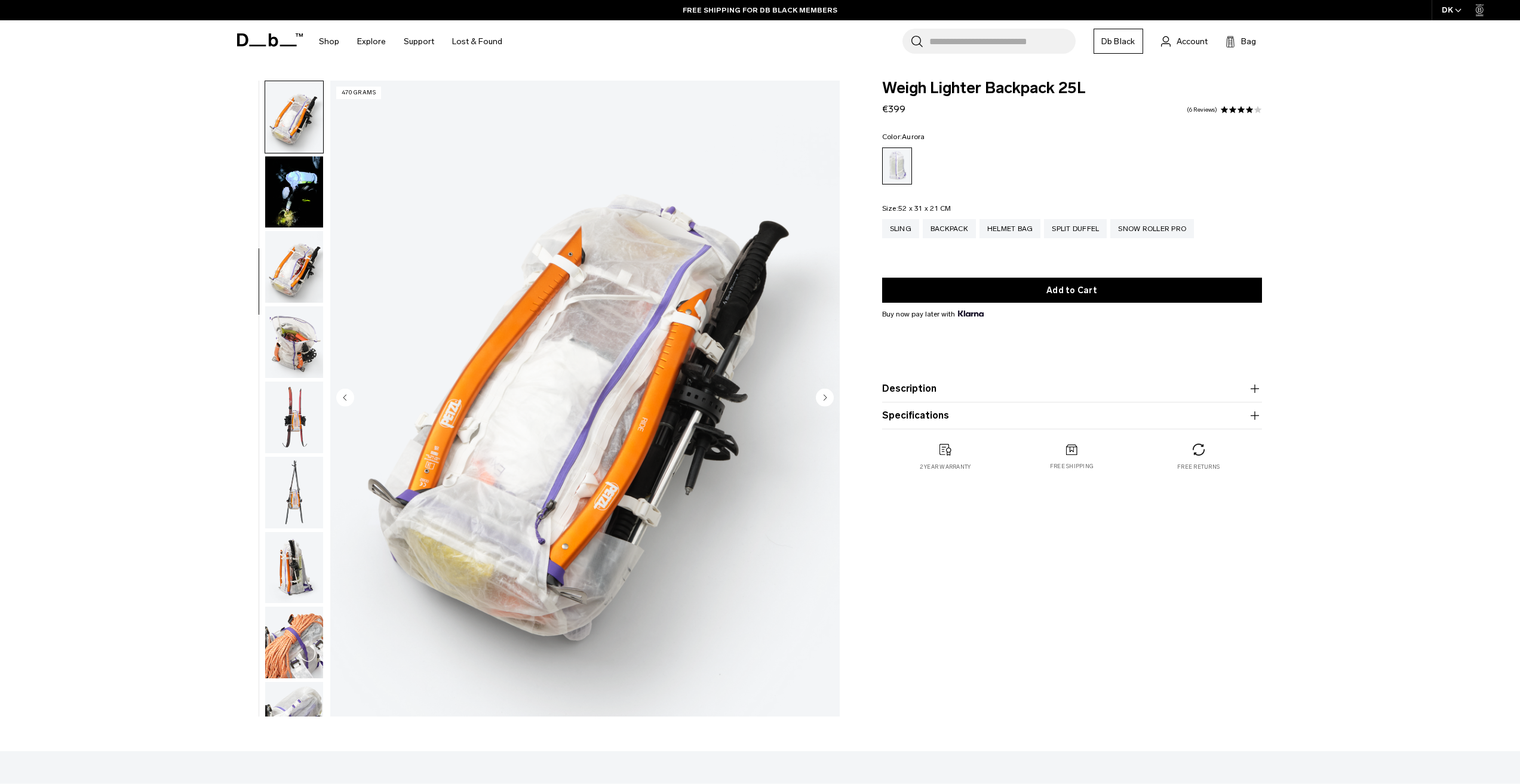
click at [299, 270] on img "button" at bounding box center [293, 267] width 58 height 72
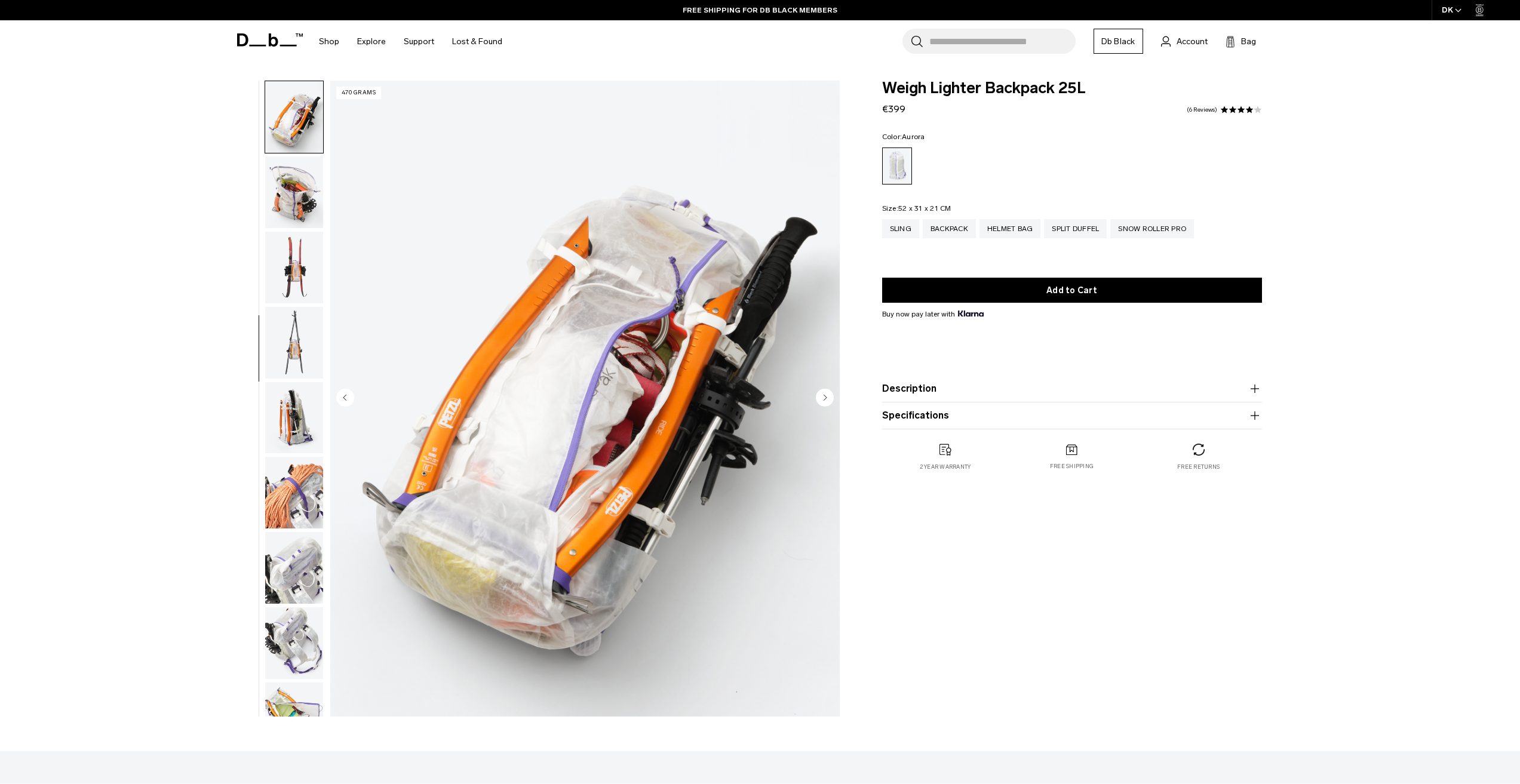
click at [299, 270] on img "button" at bounding box center [293, 268] width 58 height 72
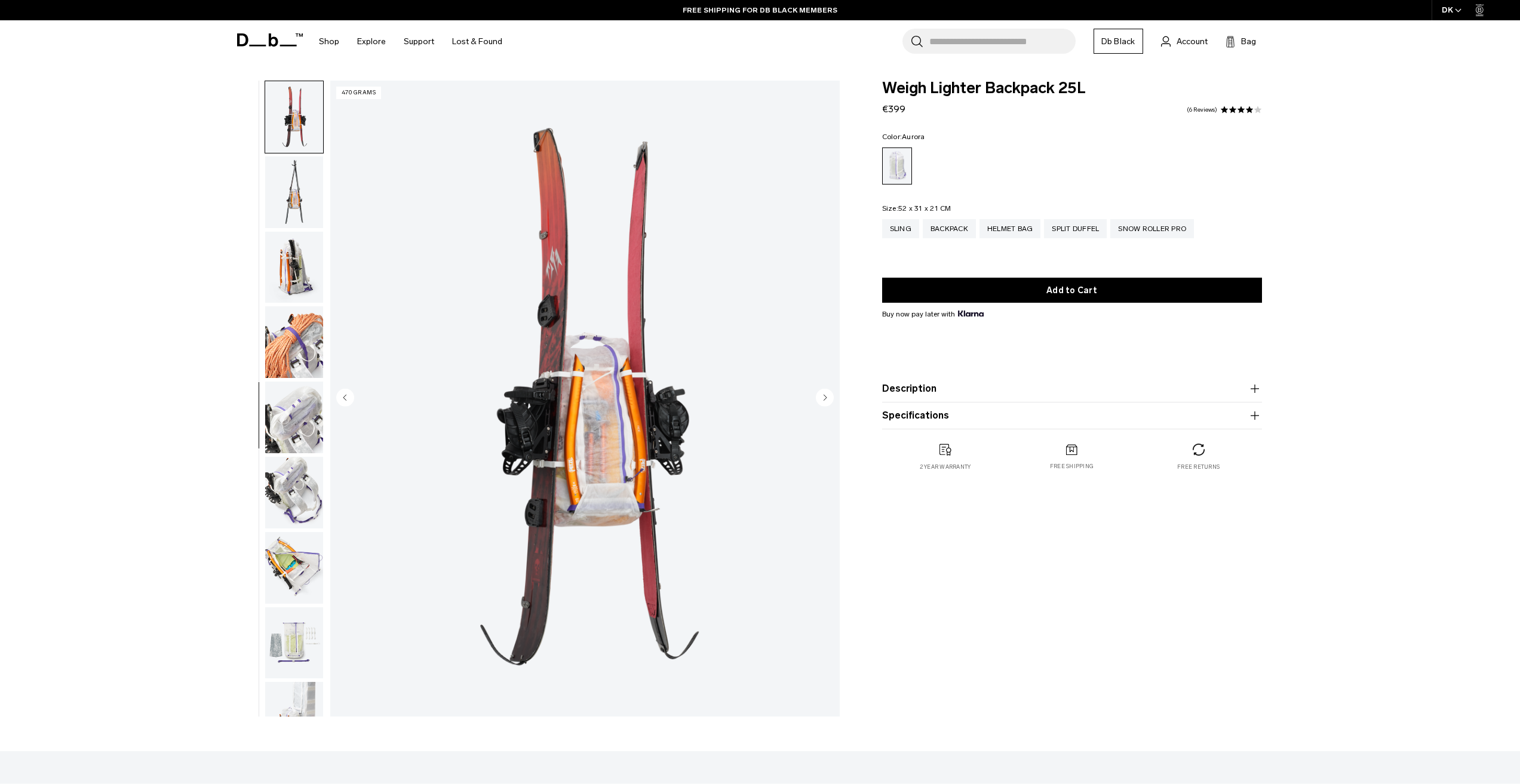
click at [299, 270] on img "button" at bounding box center [293, 268] width 58 height 72
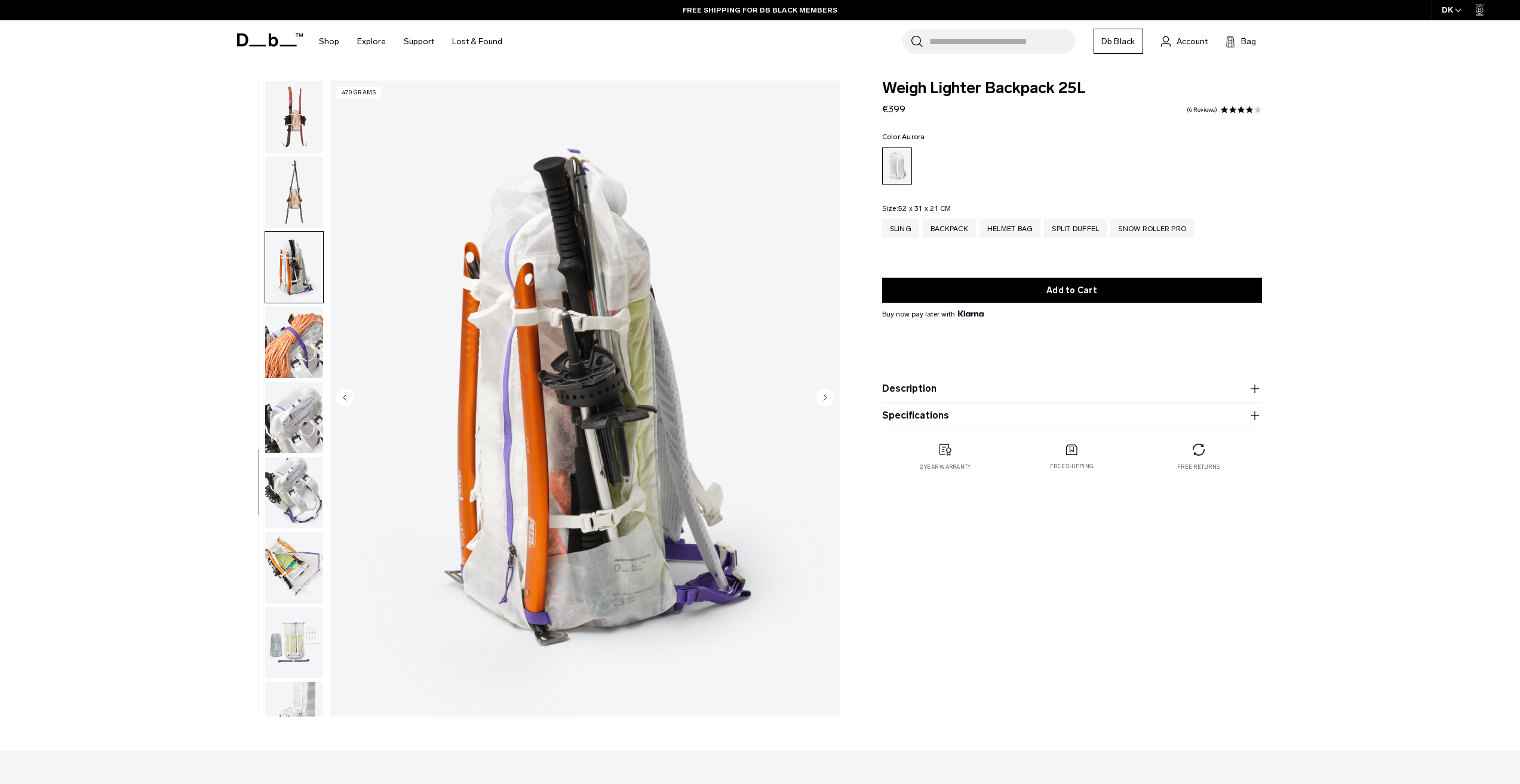
scroll to position [714, 0]
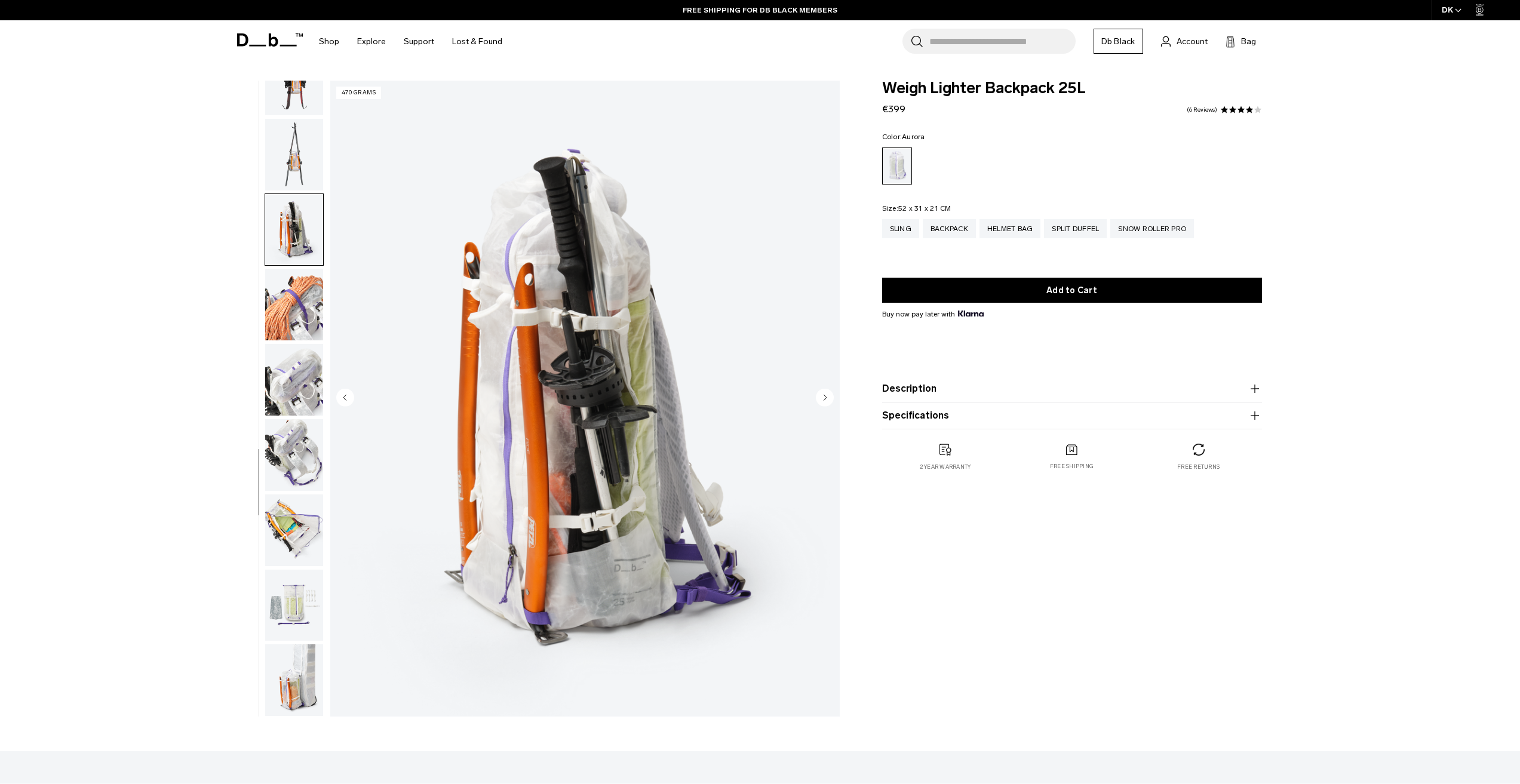
click at [299, 270] on img "button" at bounding box center [293, 304] width 58 height 72
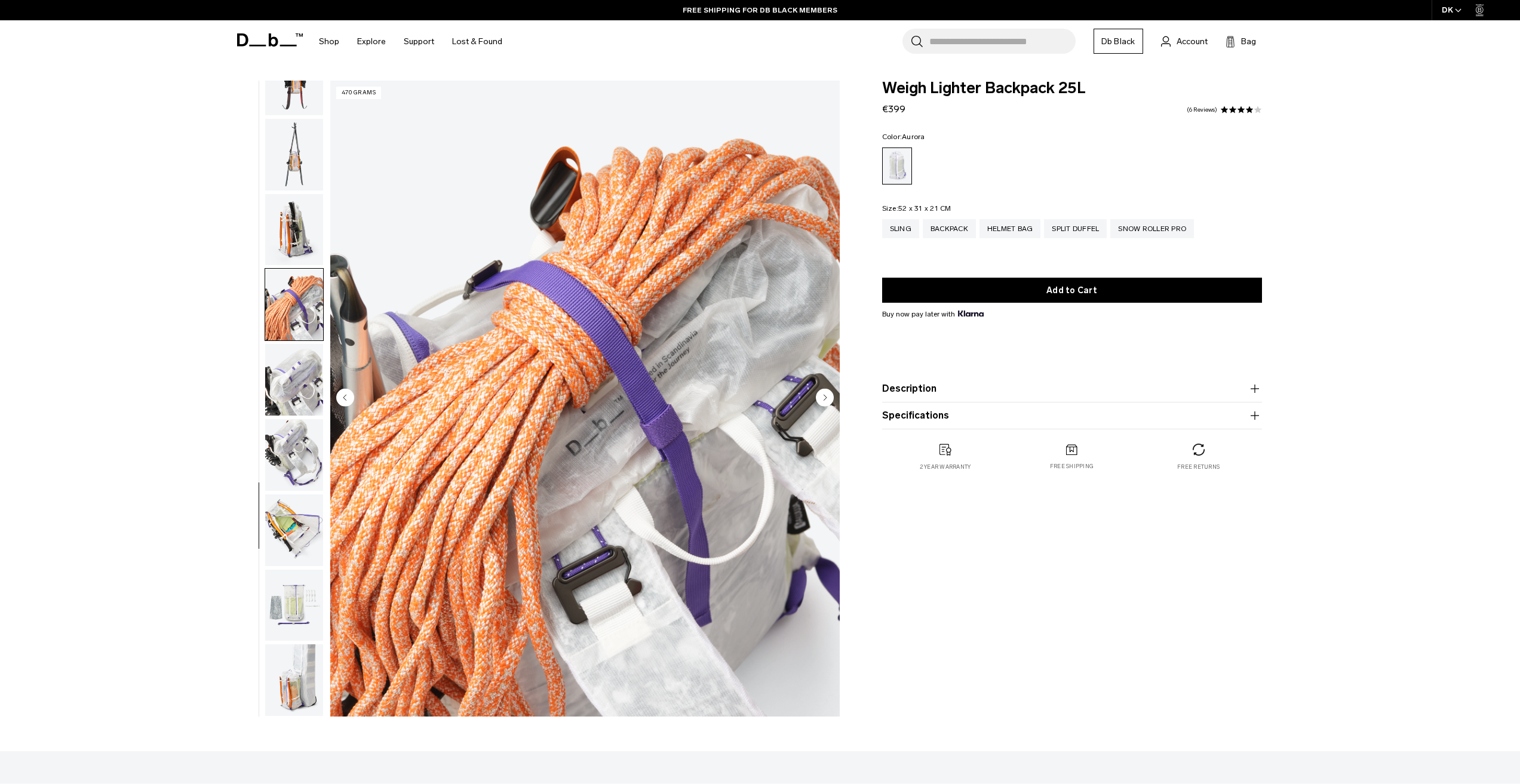
click at [299, 270] on img "button" at bounding box center [293, 304] width 58 height 72
click at [293, 383] on img "button" at bounding box center [293, 380] width 58 height 72
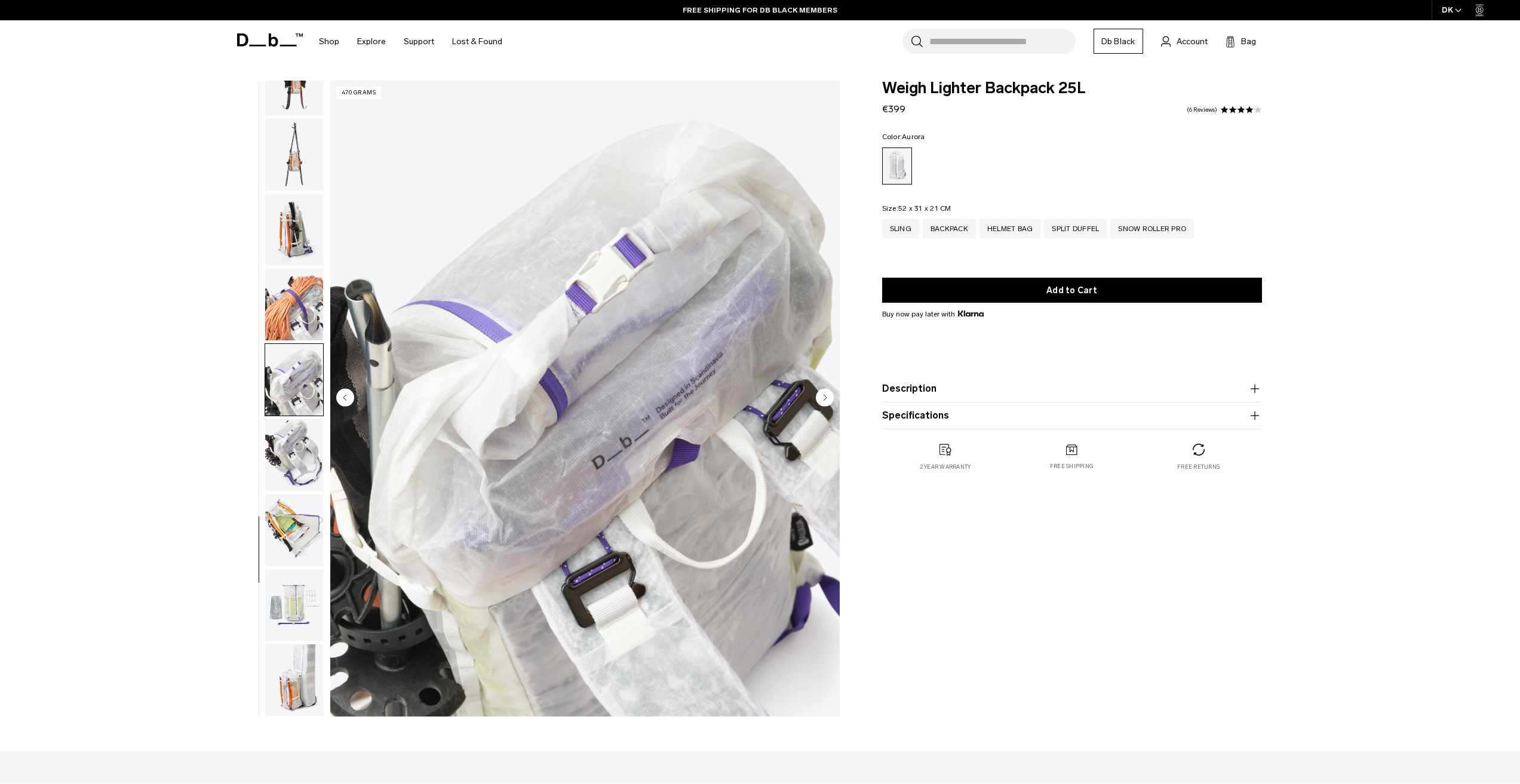
click at [291, 428] on img "button" at bounding box center [293, 455] width 58 height 72
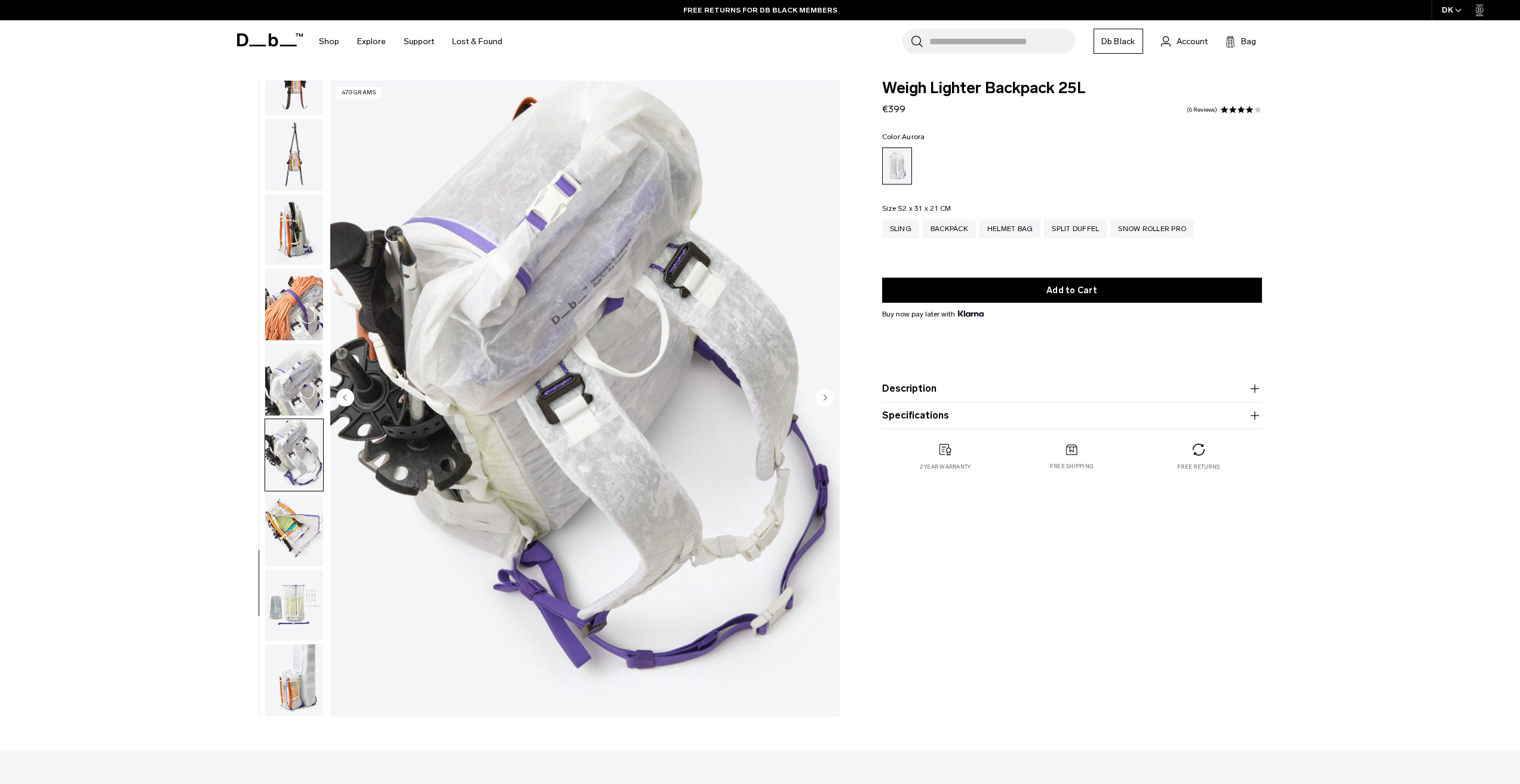
click at [299, 486] on img "button" at bounding box center [293, 455] width 58 height 72
click at [305, 505] on img "button" at bounding box center [293, 530] width 58 height 72
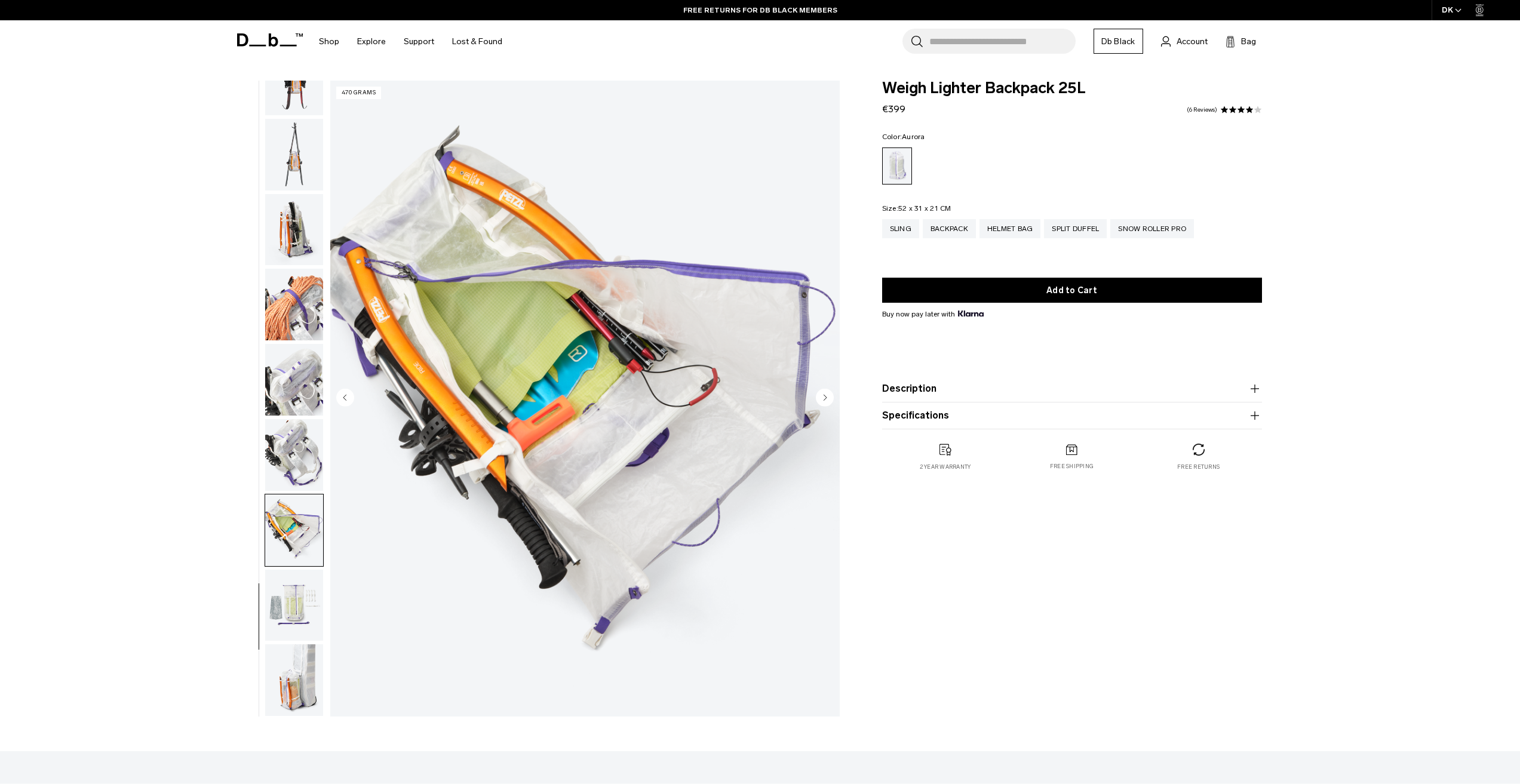
click at [298, 592] on img "button" at bounding box center [293, 606] width 58 height 72
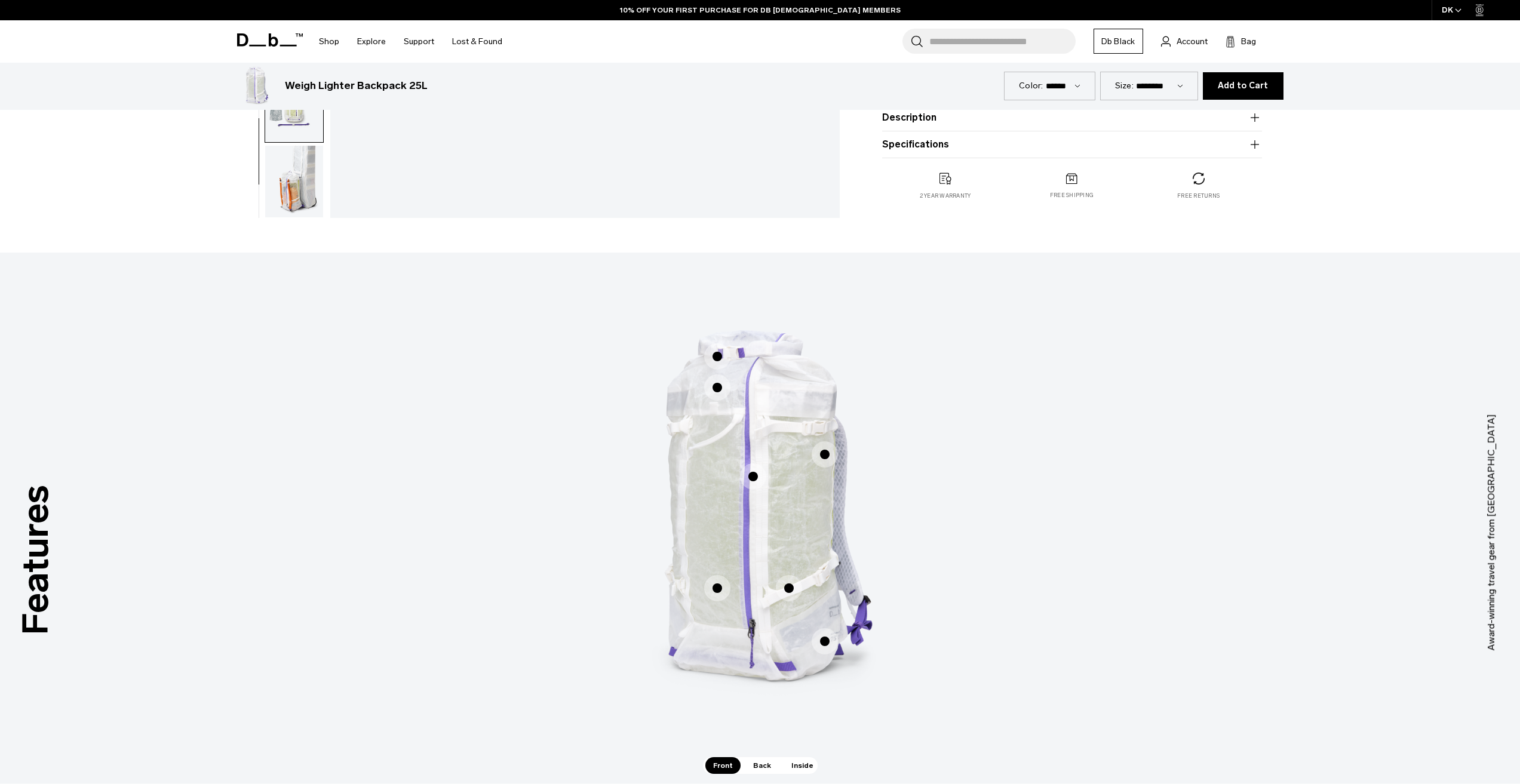
scroll to position [477, 0]
